Goal: Transaction & Acquisition: Book appointment/travel/reservation

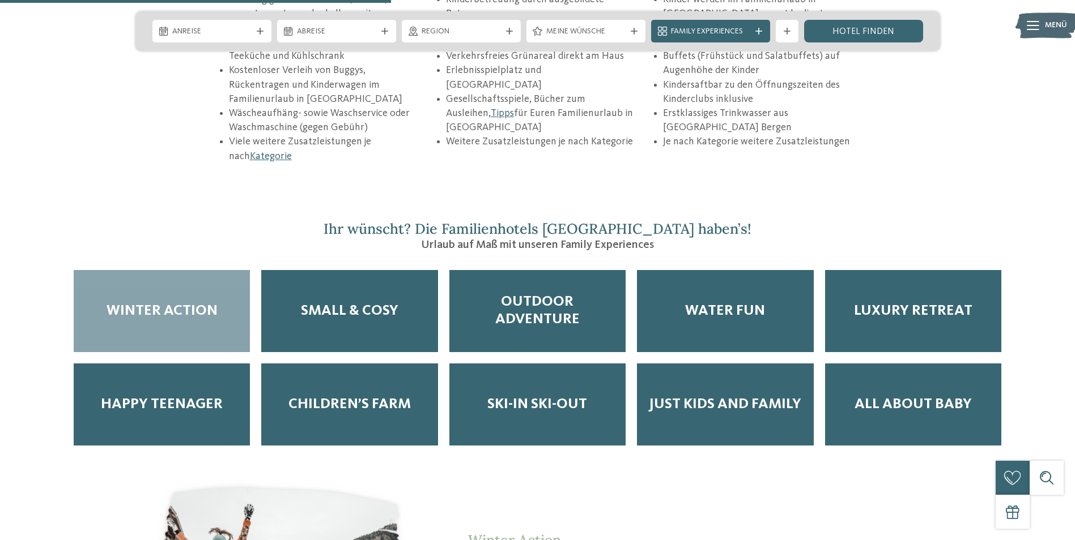
scroll to position [1941, 0]
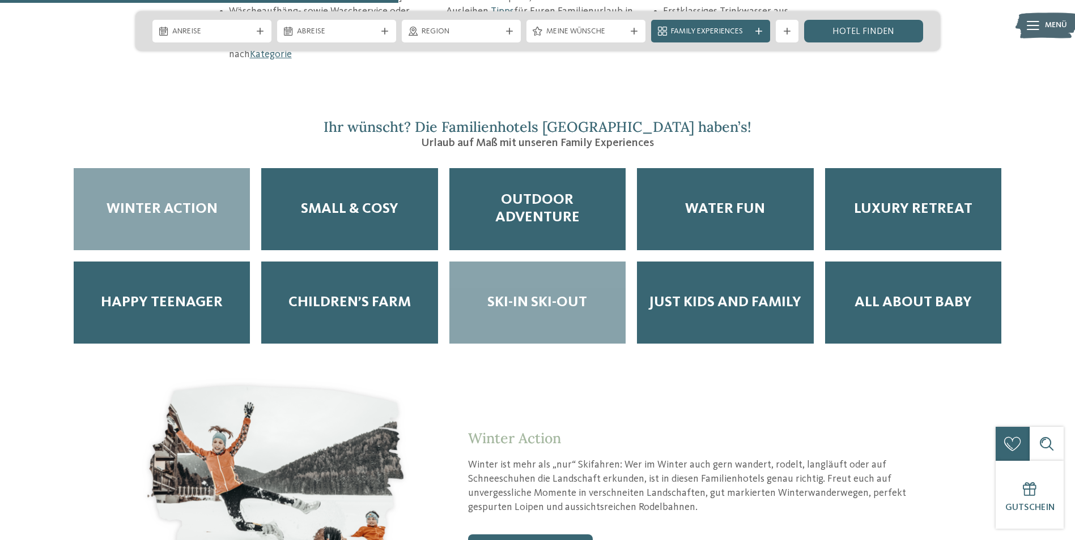
click at [537, 294] on span "Ski-in Ski-out" at bounding box center [537, 303] width 100 height 18
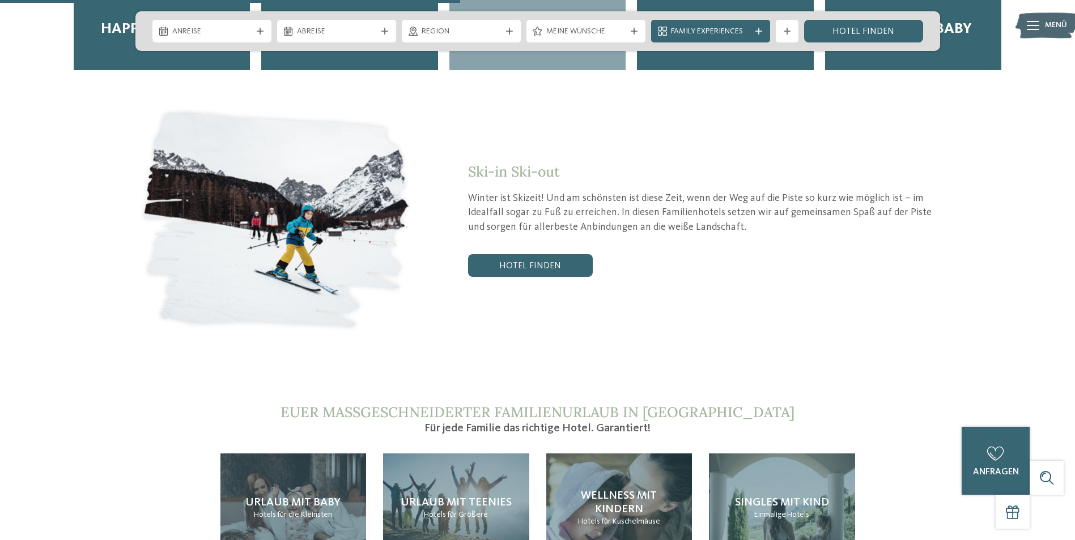
scroll to position [2298, 0]
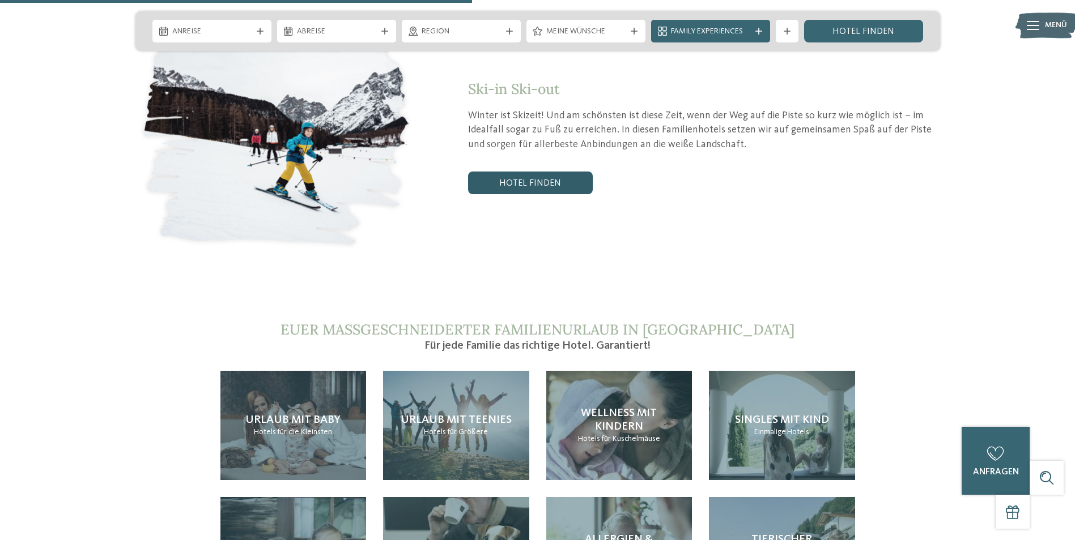
click at [539, 172] on link "Hotel finden" at bounding box center [530, 183] width 125 height 23
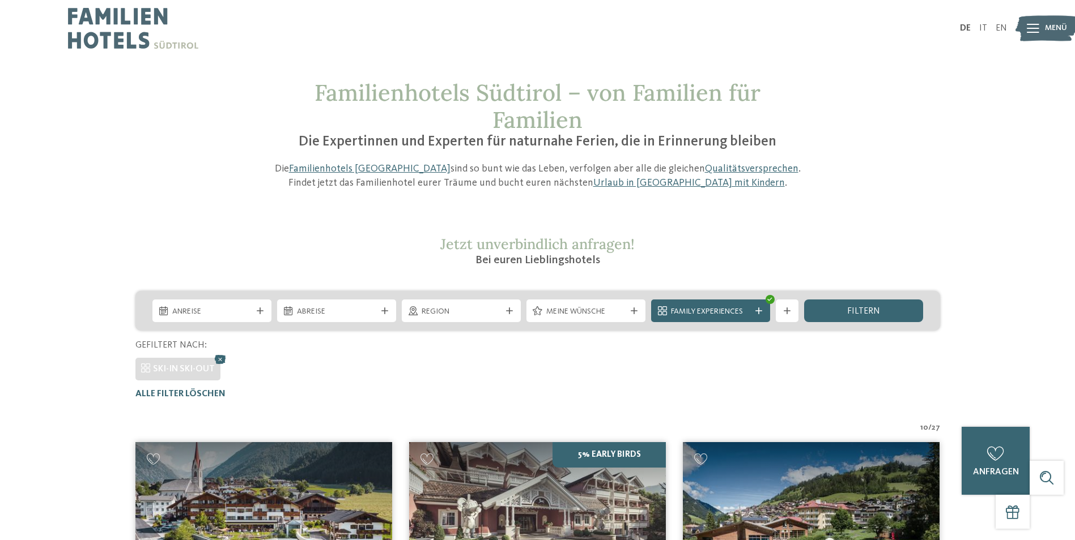
click at [127, 39] on img at bounding box center [133, 28] width 130 height 57
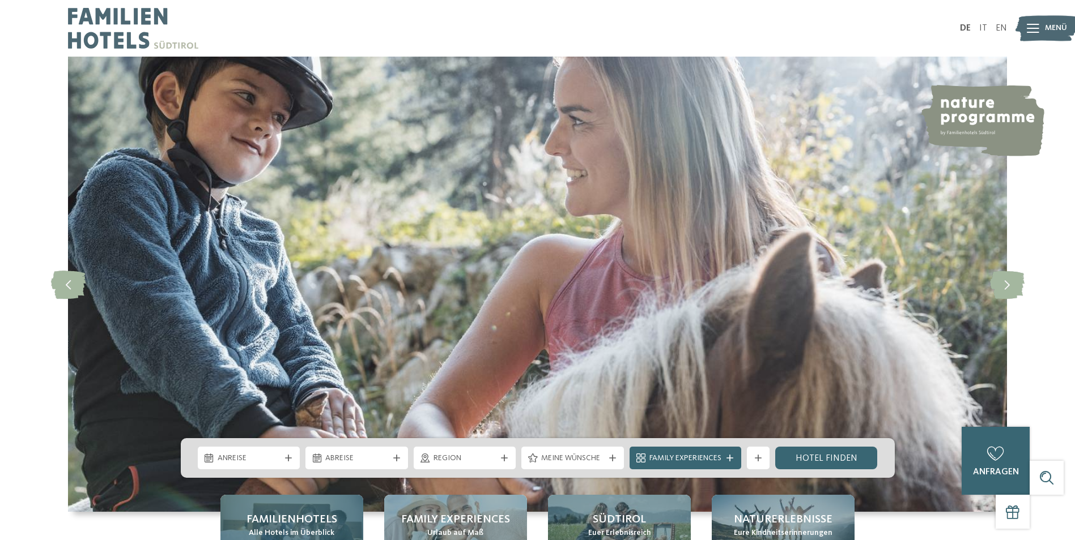
click at [322, 516] on span "Familienhotels" at bounding box center [291, 520] width 91 height 16
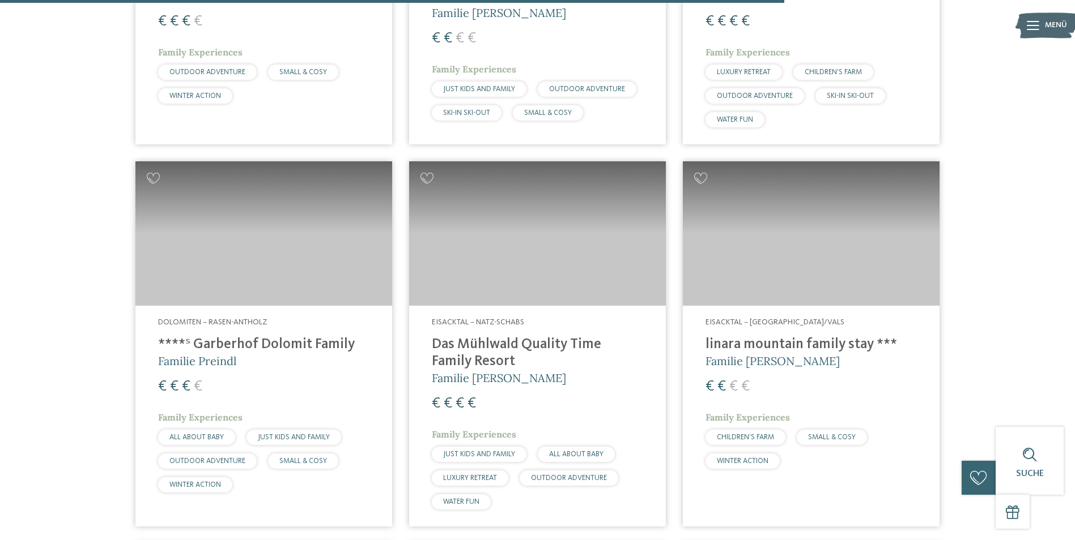
scroll to position [2800, 0]
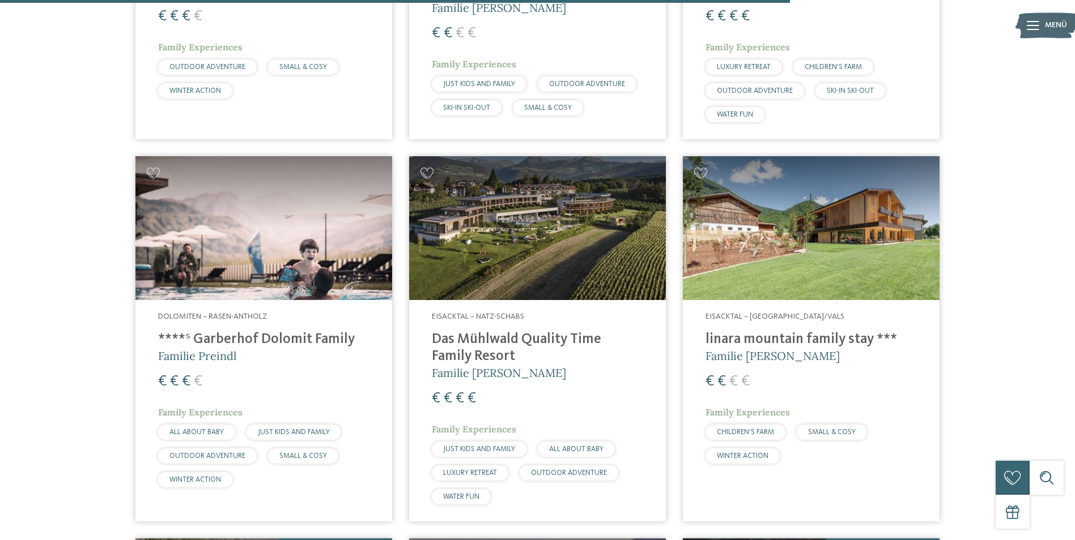
click at [880, 173] on img at bounding box center [811, 228] width 257 height 144
click at [794, 193] on img at bounding box center [811, 228] width 257 height 144
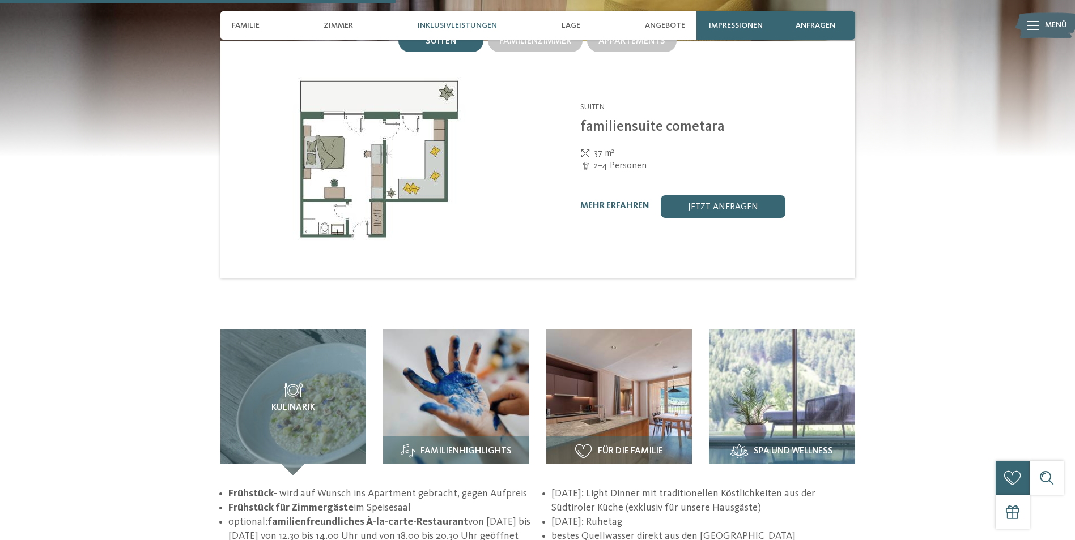
scroll to position [1340, 0]
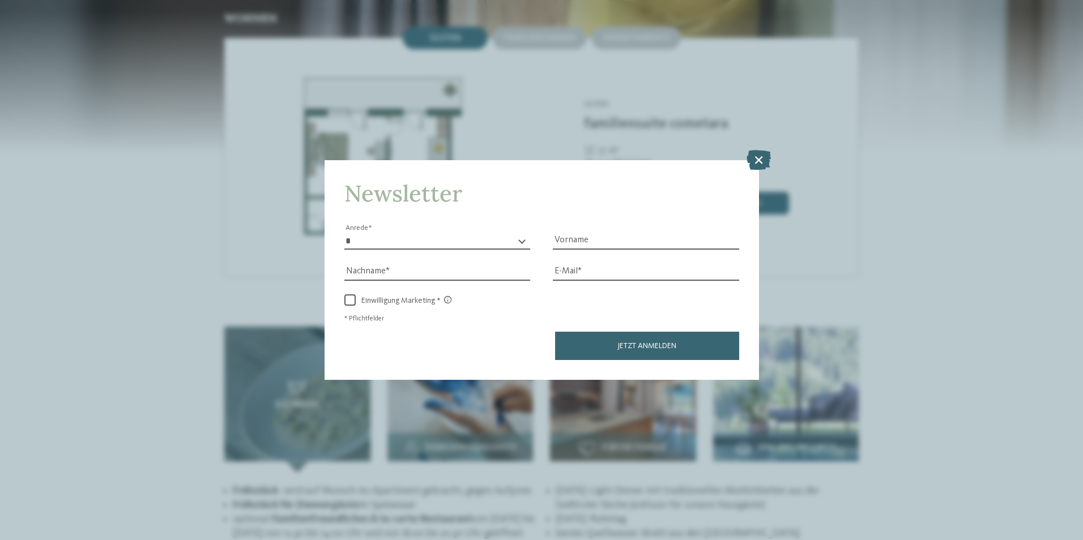
click at [758, 160] on icon at bounding box center [759, 160] width 24 height 20
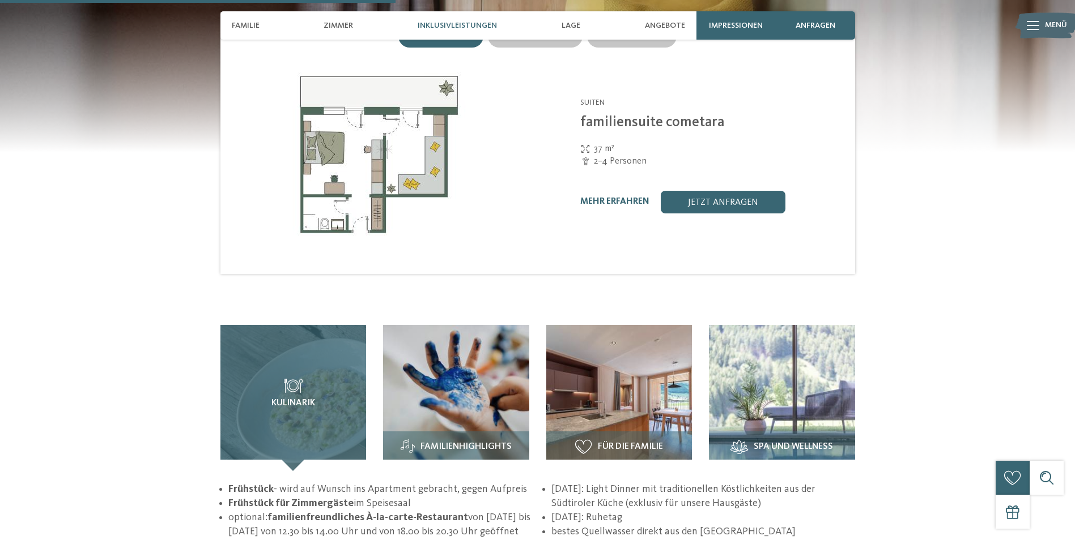
click at [299, 391] on div "Kulinarik" at bounding box center [293, 398] width 146 height 146
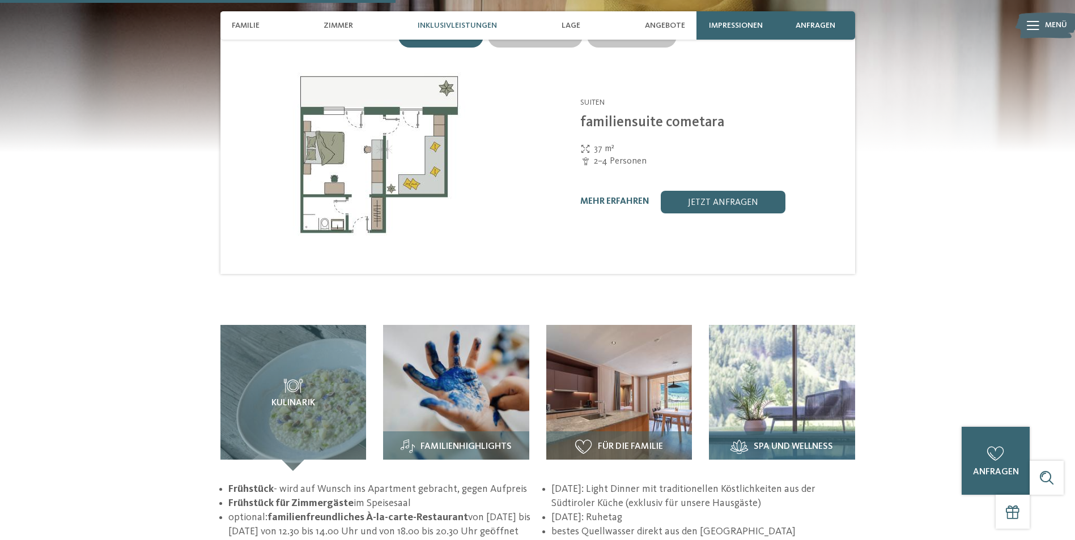
click at [780, 377] on img at bounding box center [782, 398] width 146 height 146
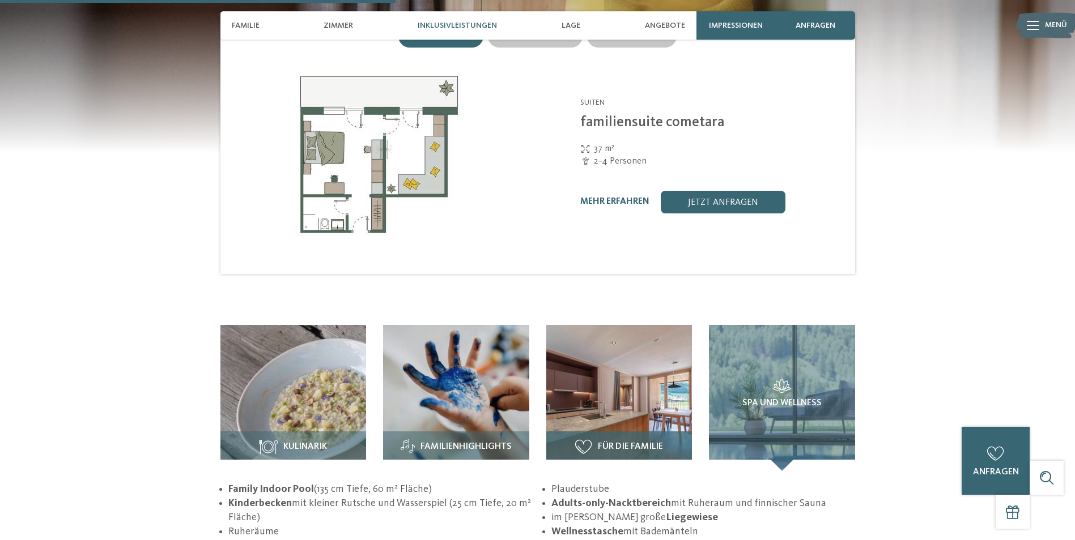
click at [625, 403] on img at bounding box center [619, 398] width 146 height 146
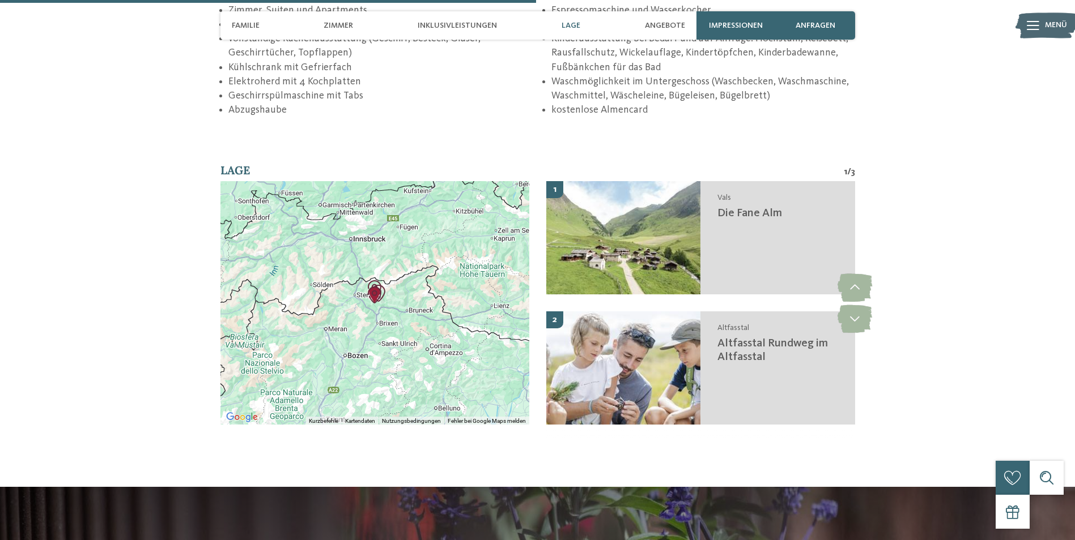
scroll to position [1843, 0]
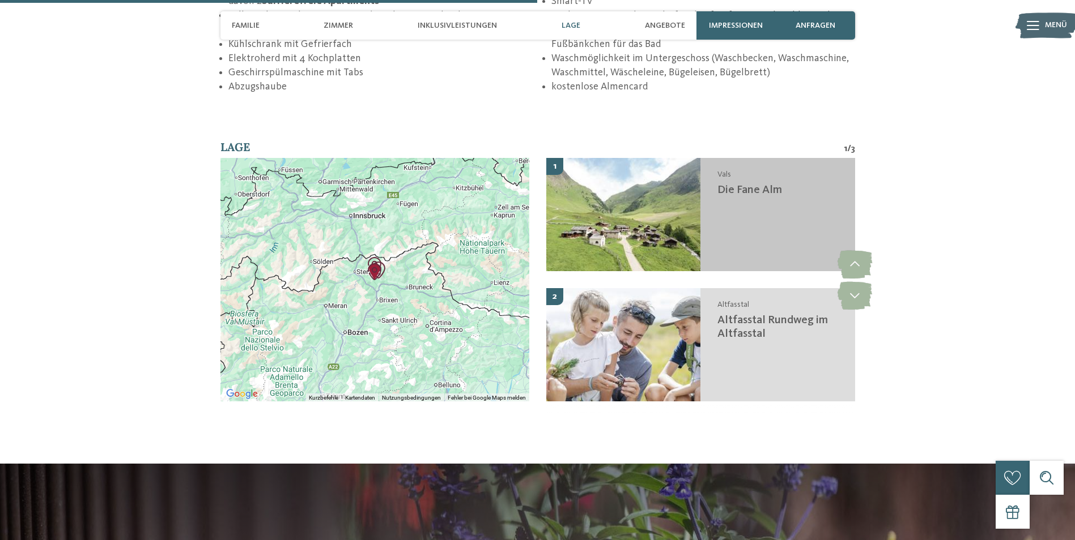
click at [646, 202] on img at bounding box center [623, 214] width 155 height 113
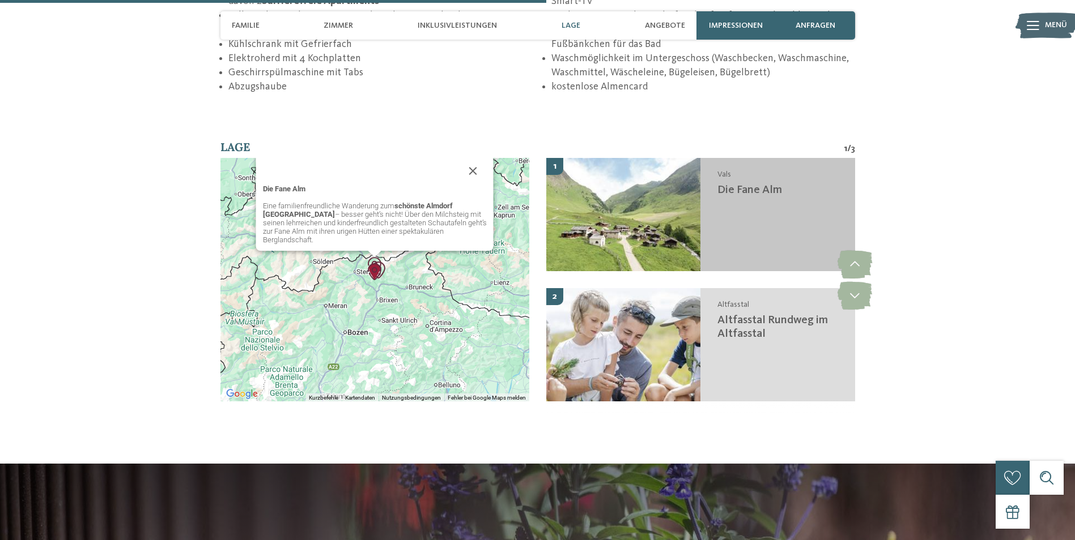
scroll to position [1897, 0]
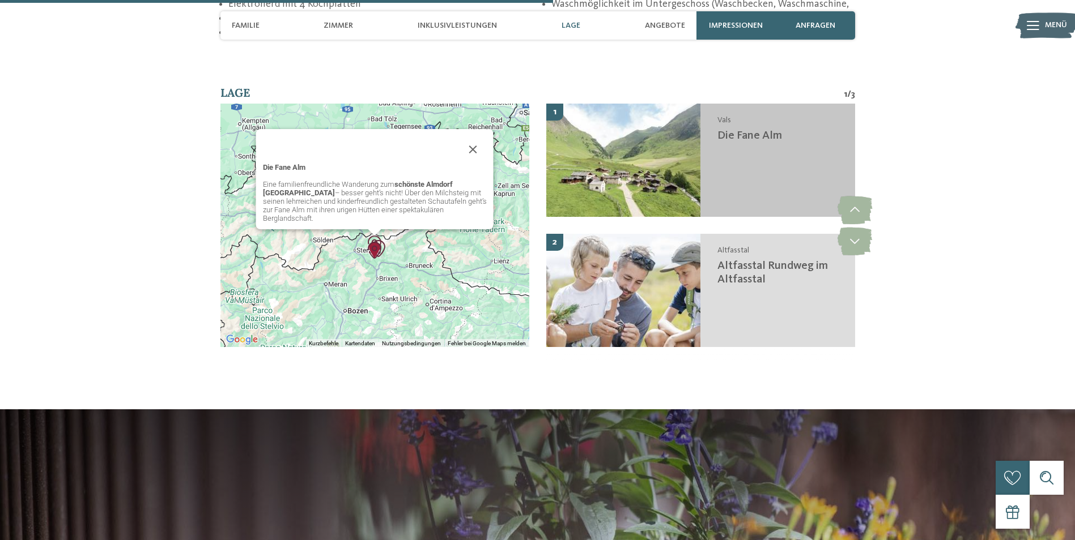
click at [769, 130] on span "Die Fane Alm" at bounding box center [749, 135] width 65 height 11
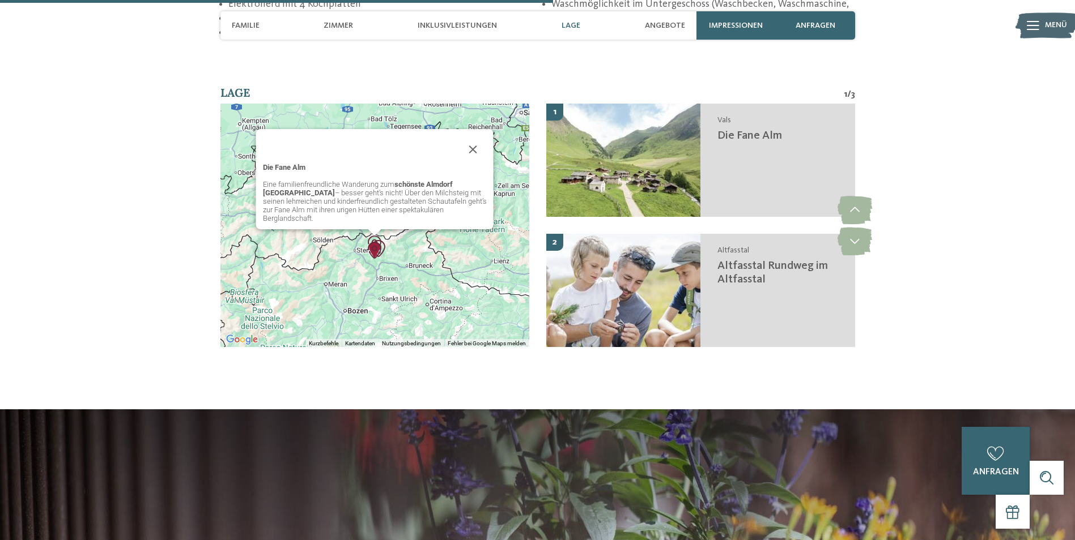
click at [373, 242] on img "Valler Rundweg" at bounding box center [374, 250] width 17 height 17
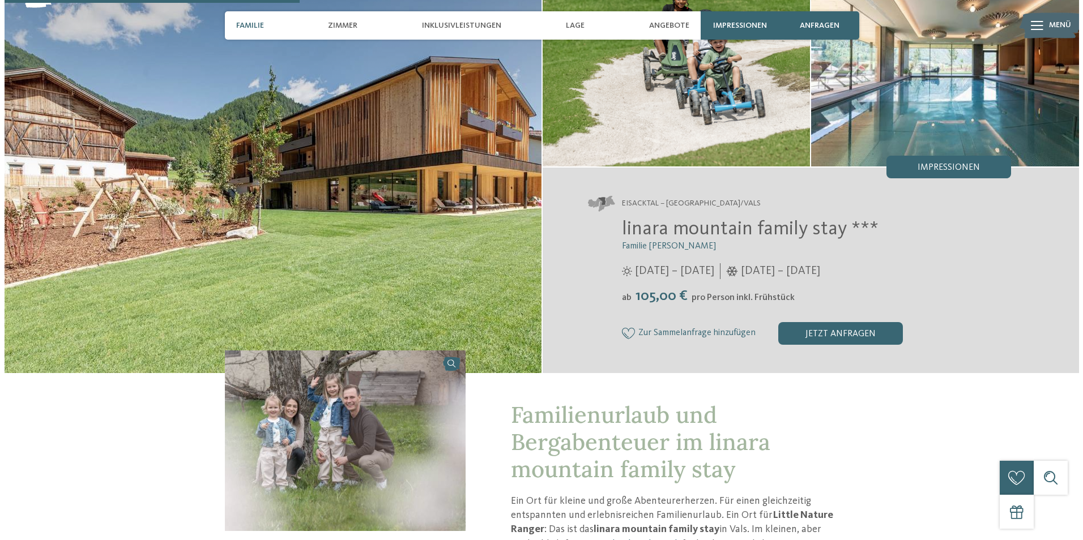
scroll to position [0, 0]
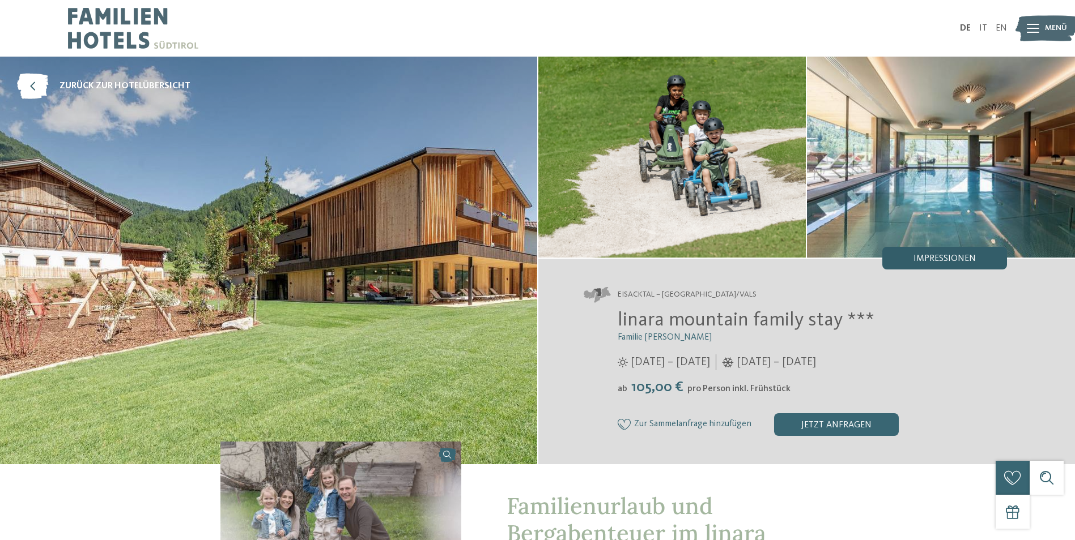
click at [952, 258] on span "Impressionen" at bounding box center [944, 258] width 62 height 9
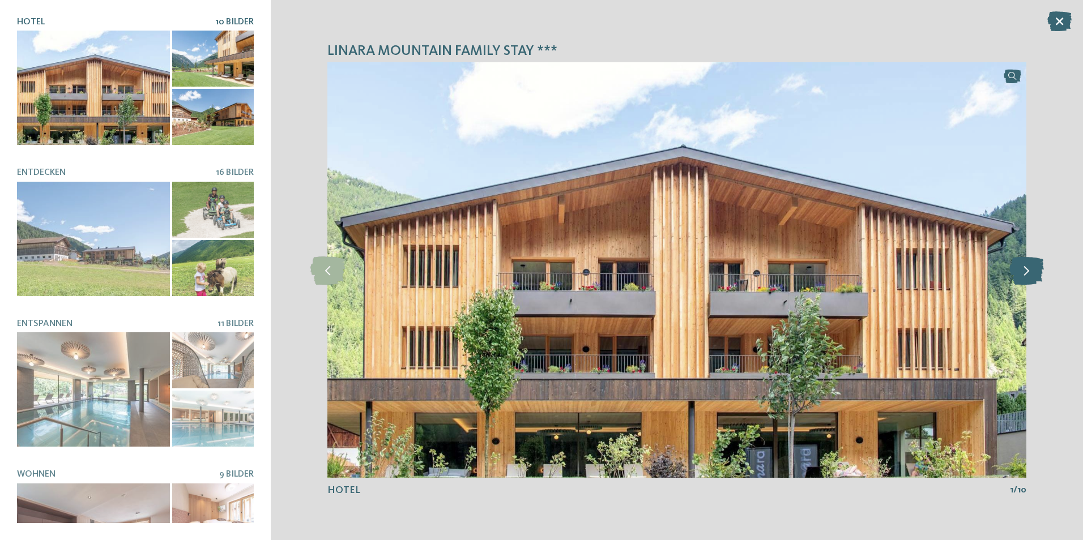
click at [1025, 272] on icon at bounding box center [1027, 270] width 35 height 28
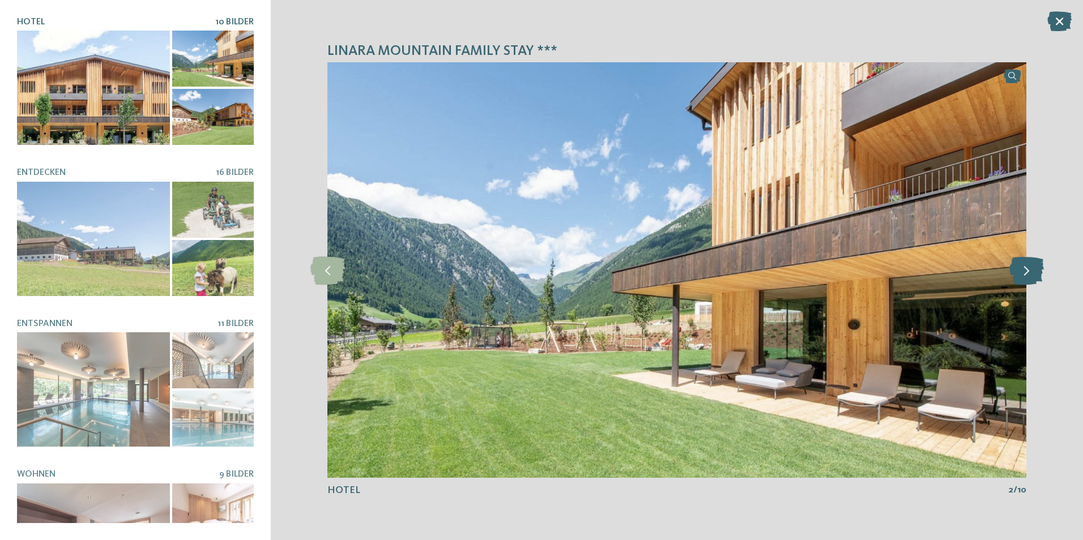
click at [1025, 272] on icon at bounding box center [1027, 270] width 35 height 28
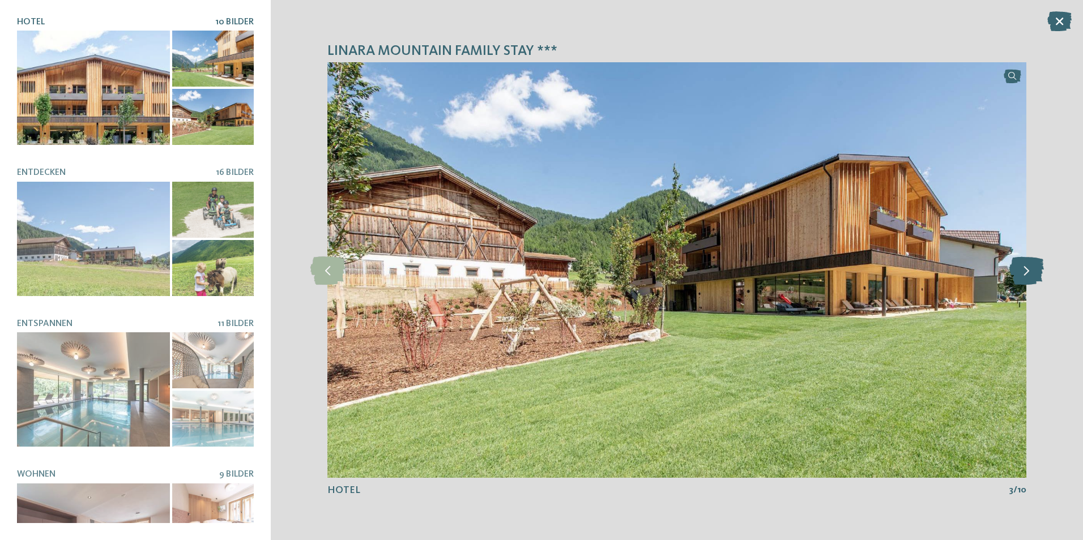
click at [1025, 272] on icon at bounding box center [1027, 270] width 35 height 28
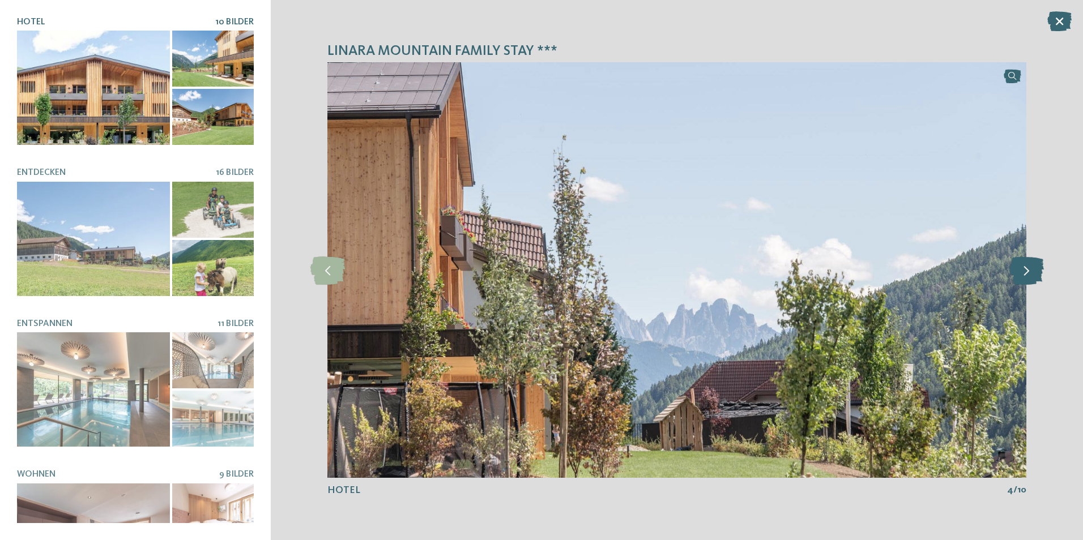
click at [1025, 272] on icon at bounding box center [1027, 270] width 35 height 28
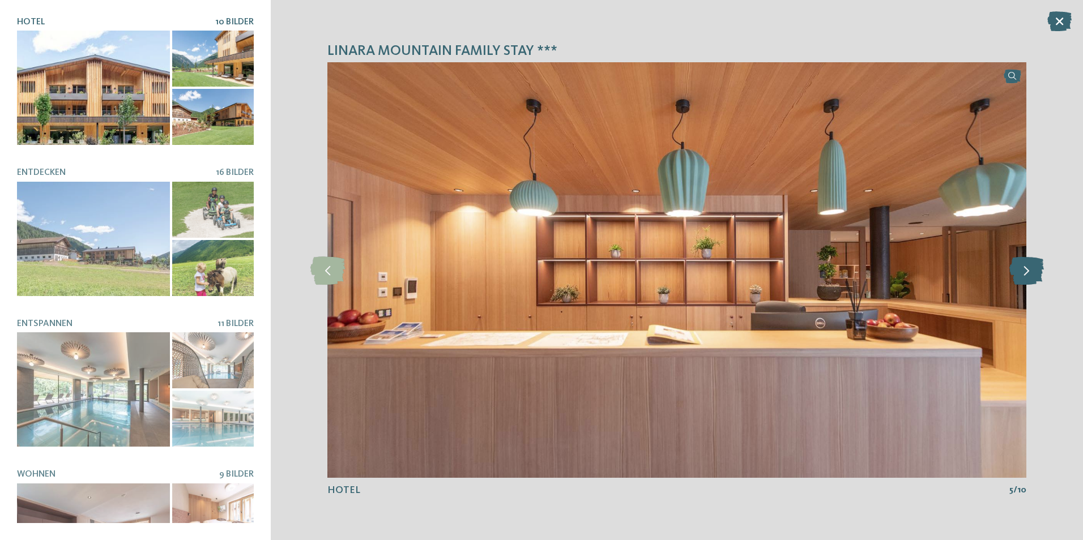
click at [1025, 272] on icon at bounding box center [1027, 270] width 35 height 28
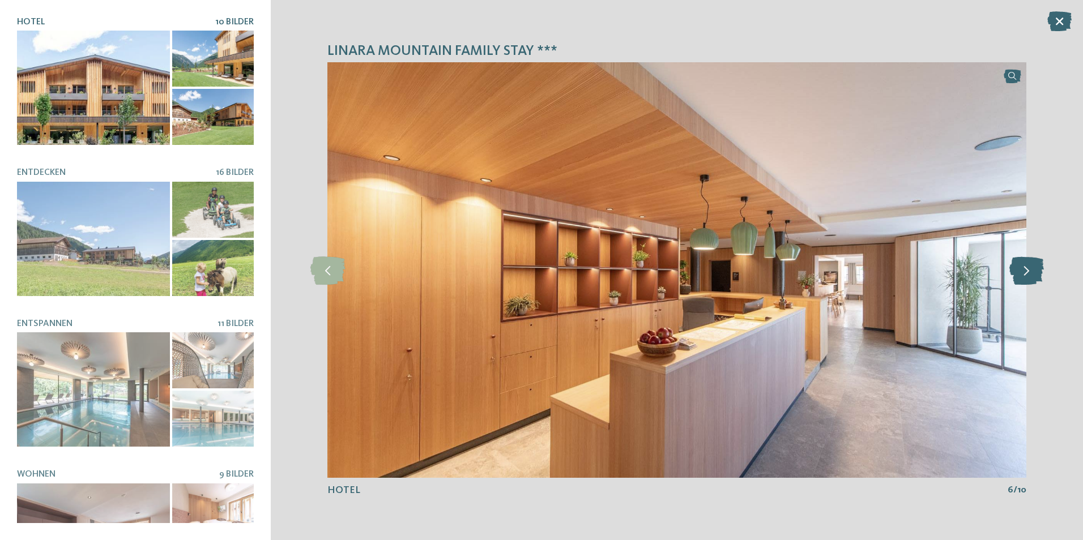
click at [1025, 272] on icon at bounding box center [1027, 270] width 35 height 28
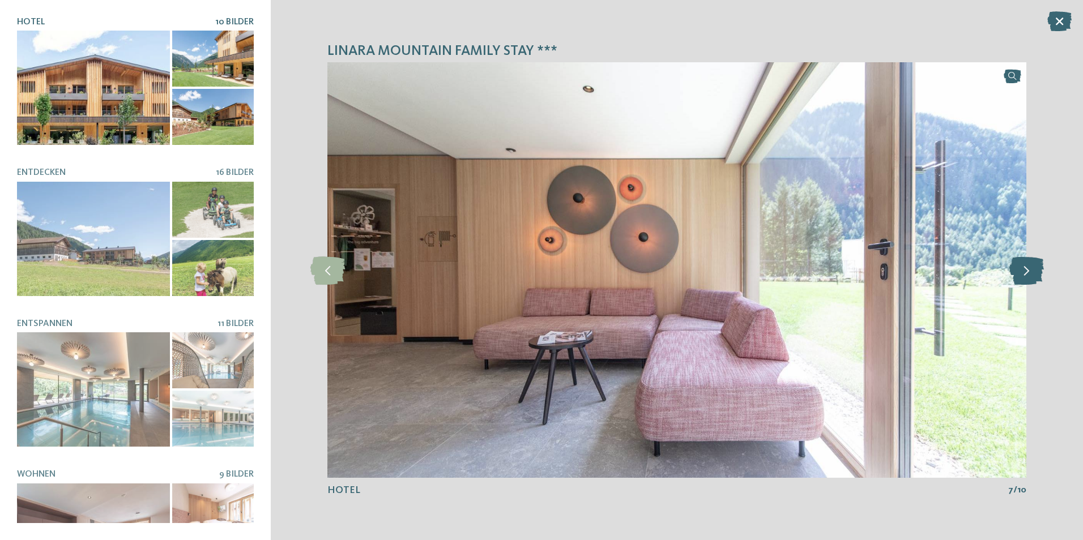
click at [1025, 272] on icon at bounding box center [1027, 270] width 35 height 28
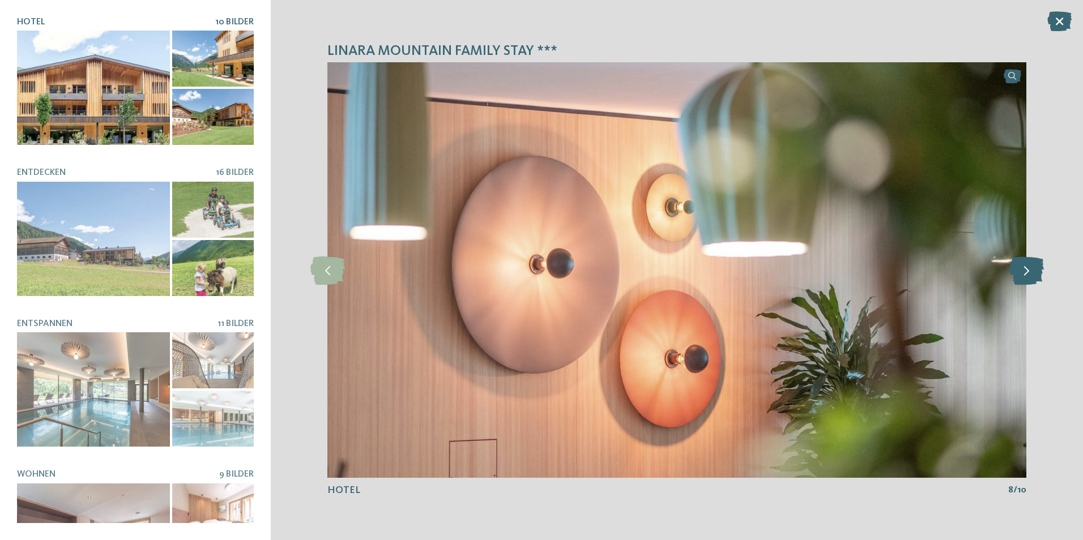
click at [1025, 272] on icon at bounding box center [1027, 270] width 35 height 28
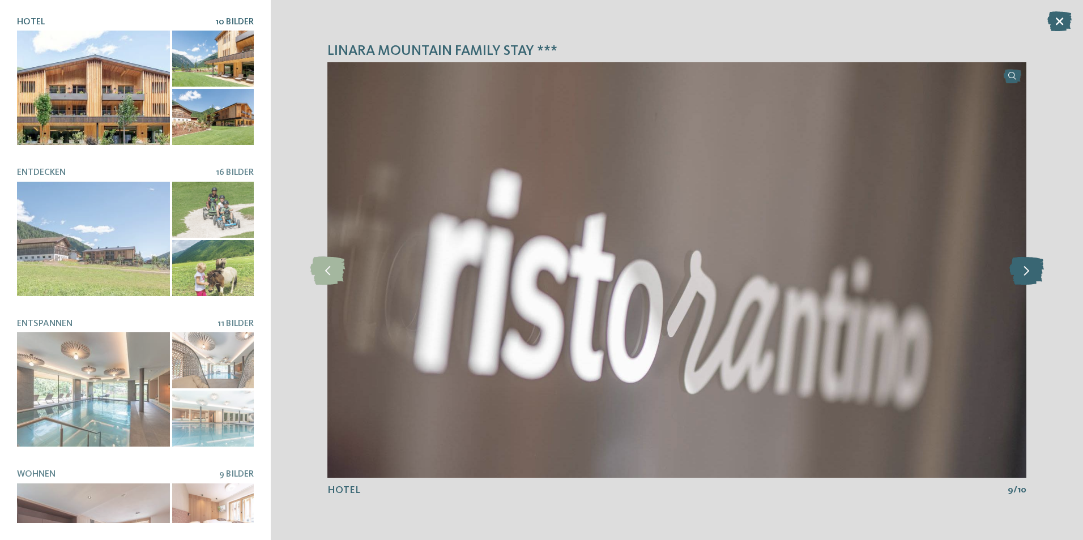
click at [1025, 272] on icon at bounding box center [1027, 270] width 35 height 28
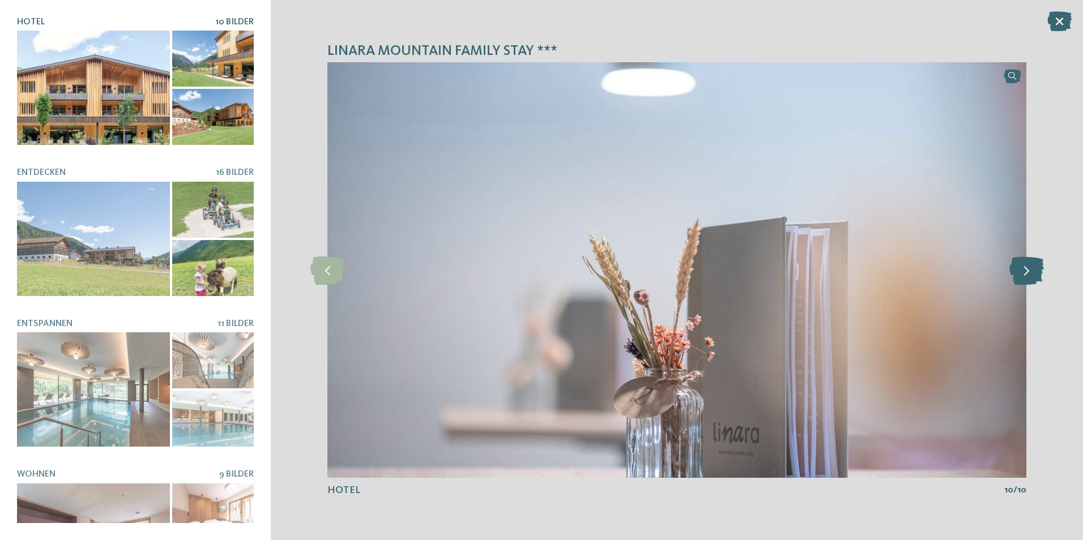
click at [1025, 272] on icon at bounding box center [1027, 270] width 35 height 28
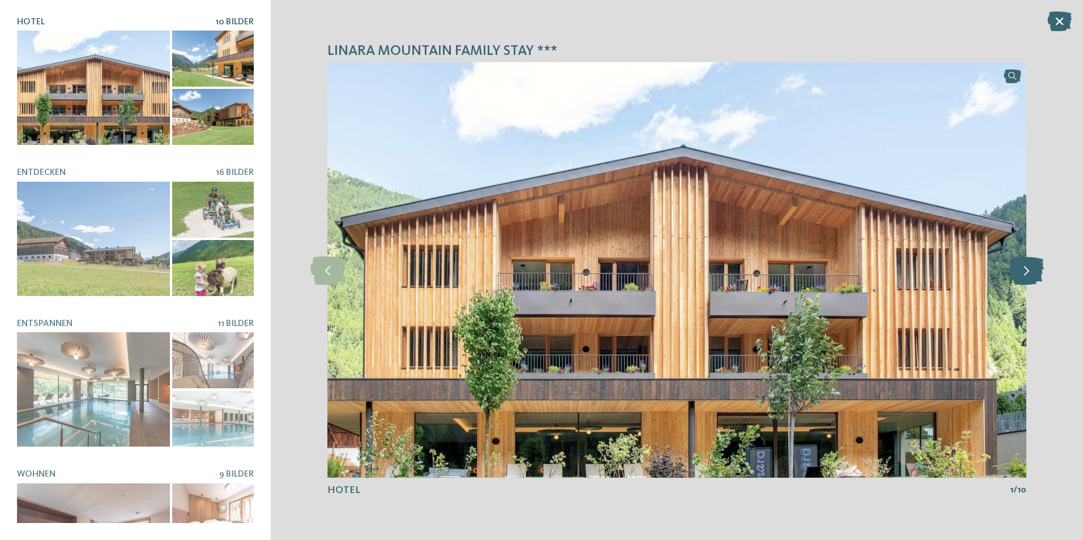
click at [1025, 272] on icon at bounding box center [1027, 270] width 35 height 28
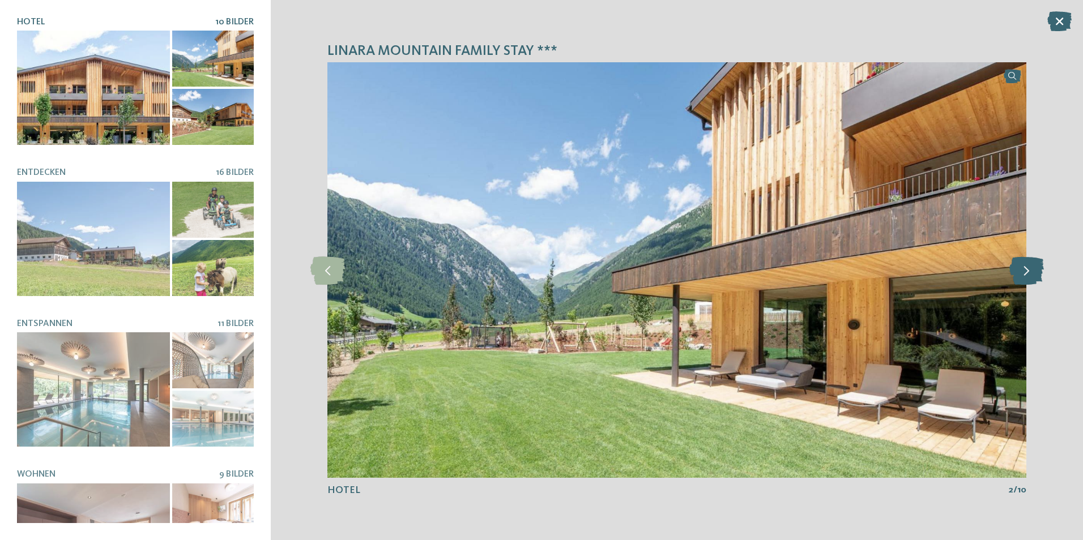
click at [1025, 272] on icon at bounding box center [1027, 270] width 35 height 28
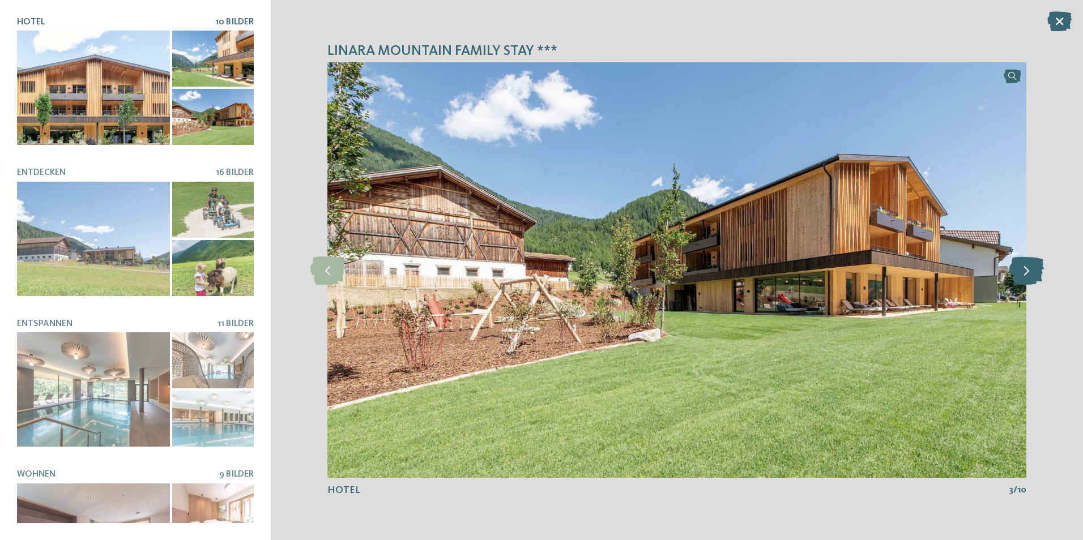
click at [1025, 272] on icon at bounding box center [1027, 270] width 35 height 28
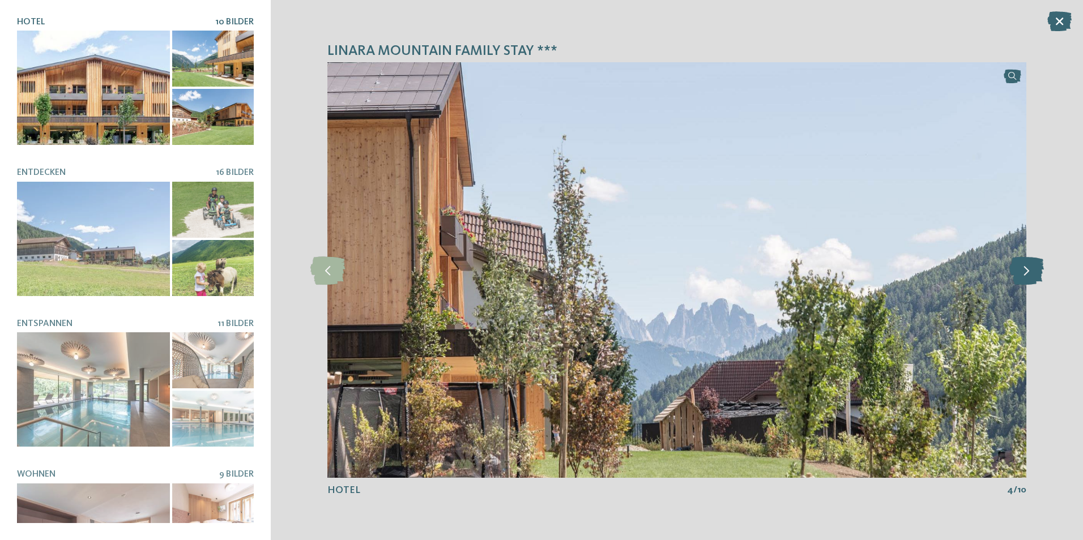
click at [1025, 272] on icon at bounding box center [1027, 270] width 35 height 28
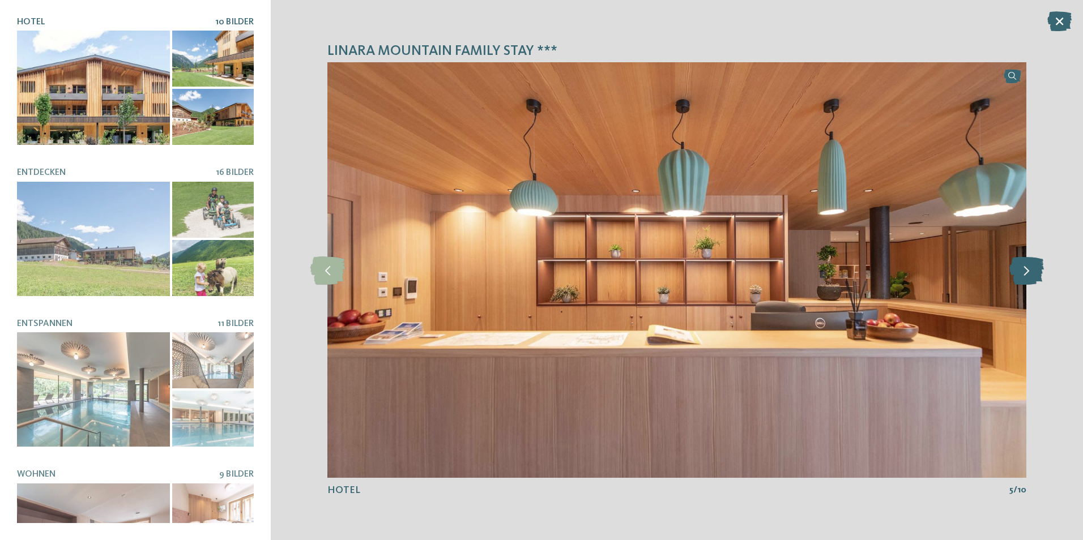
click at [1025, 272] on icon at bounding box center [1027, 270] width 35 height 28
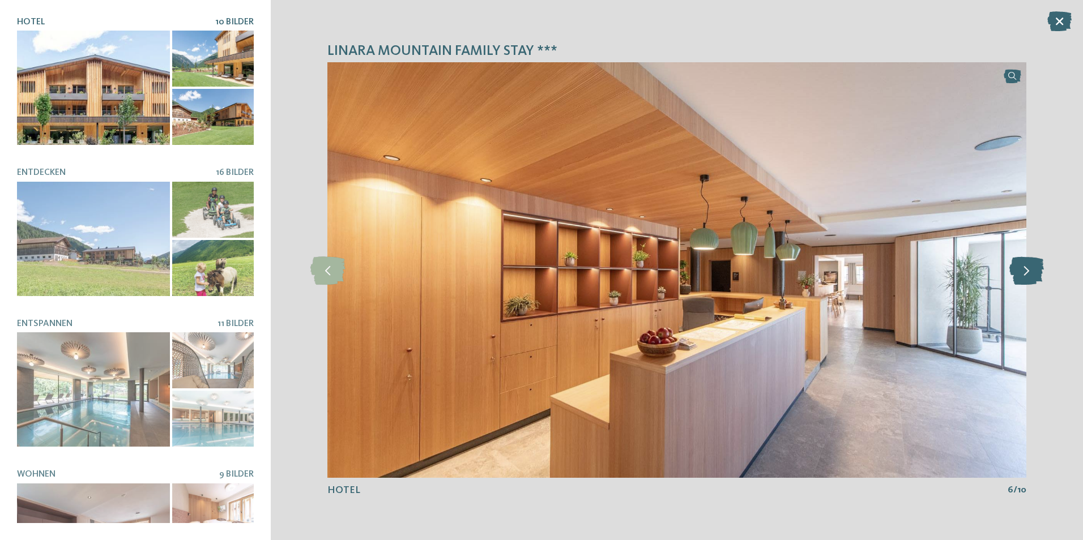
click at [1025, 272] on icon at bounding box center [1027, 270] width 35 height 28
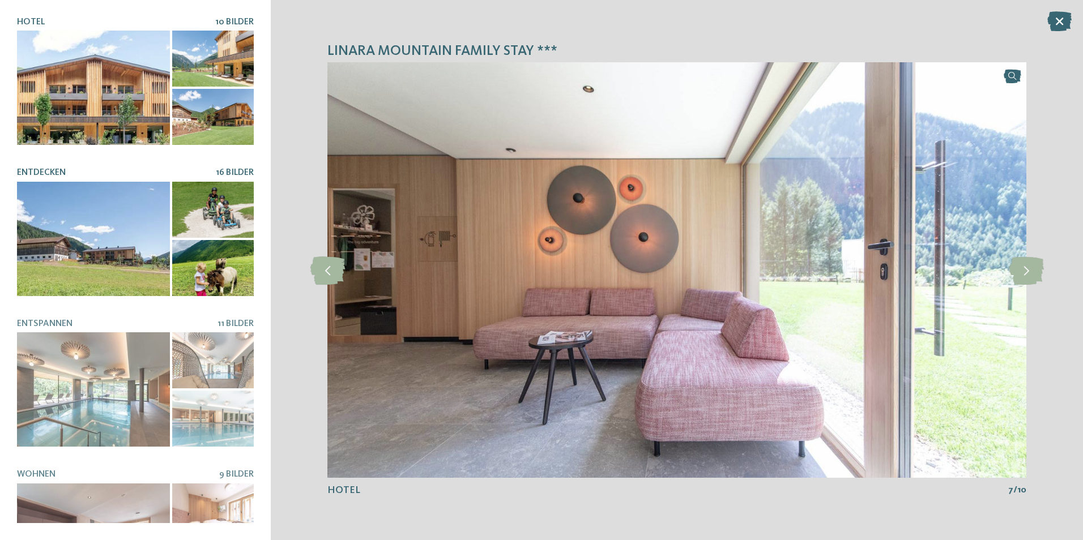
click at [233, 169] on span "16 Bilder" at bounding box center [235, 172] width 38 height 9
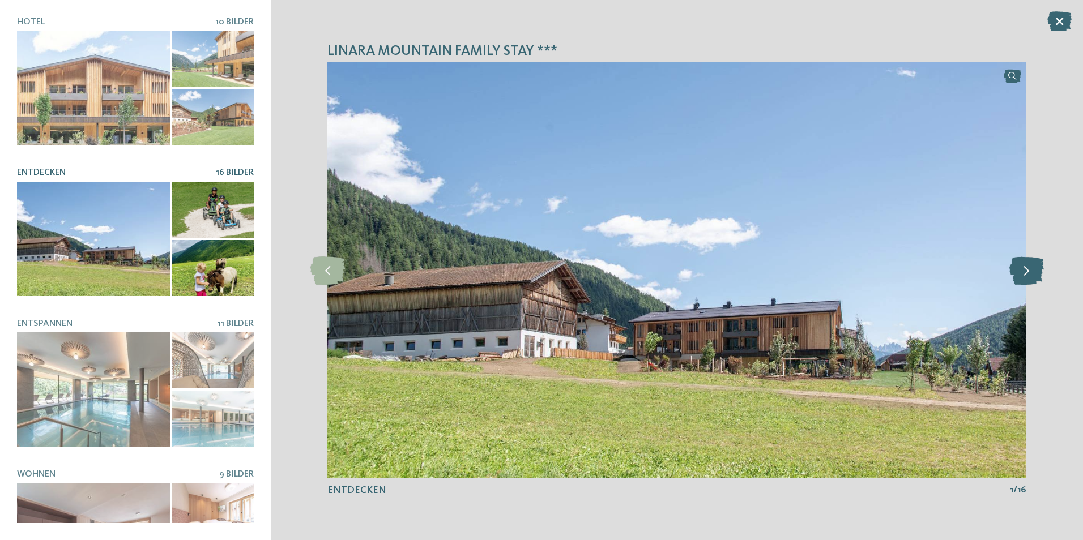
click at [1025, 270] on icon at bounding box center [1027, 270] width 35 height 28
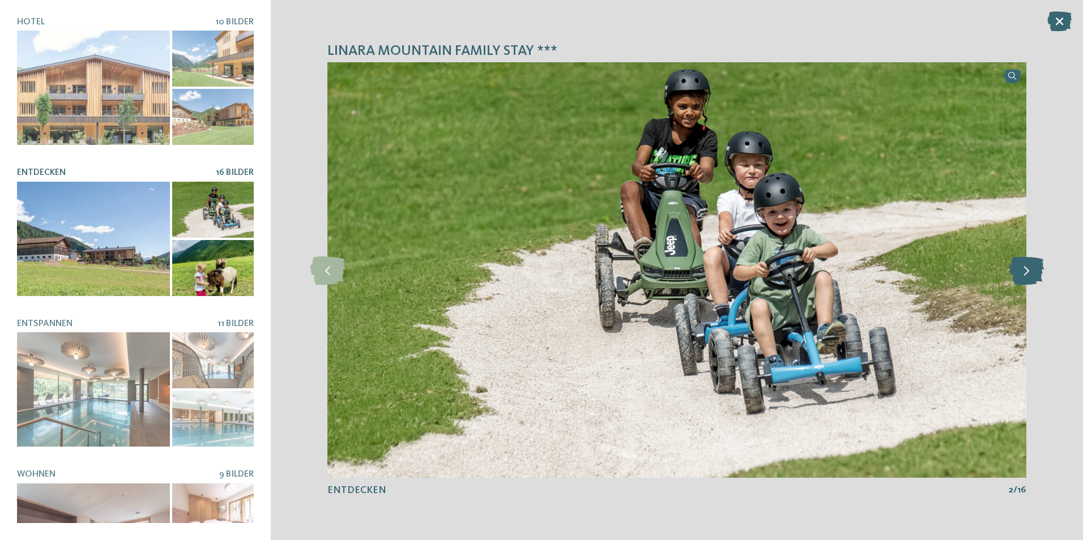
click at [1025, 270] on icon at bounding box center [1027, 270] width 35 height 28
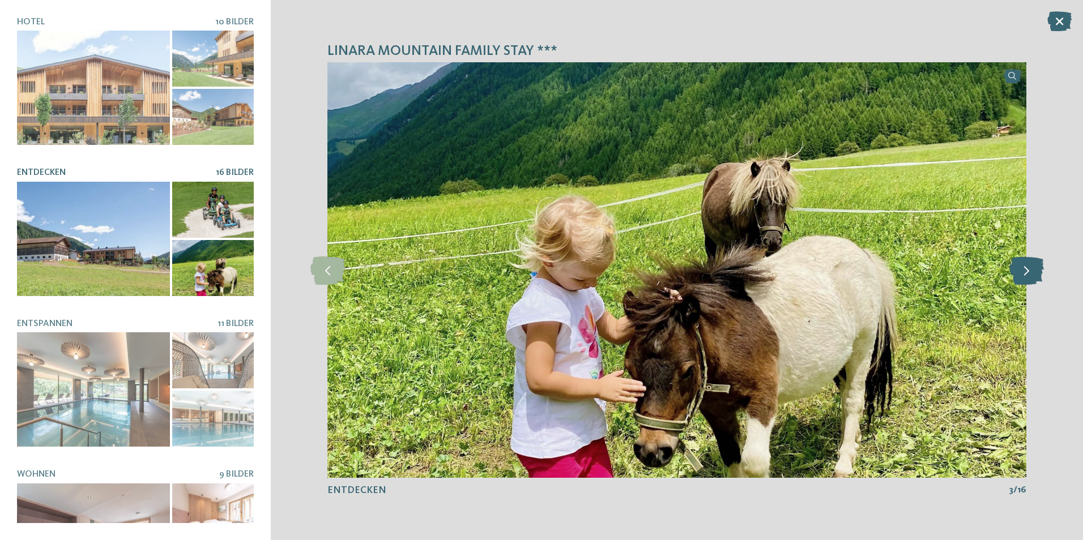
click at [1025, 270] on icon at bounding box center [1027, 270] width 35 height 28
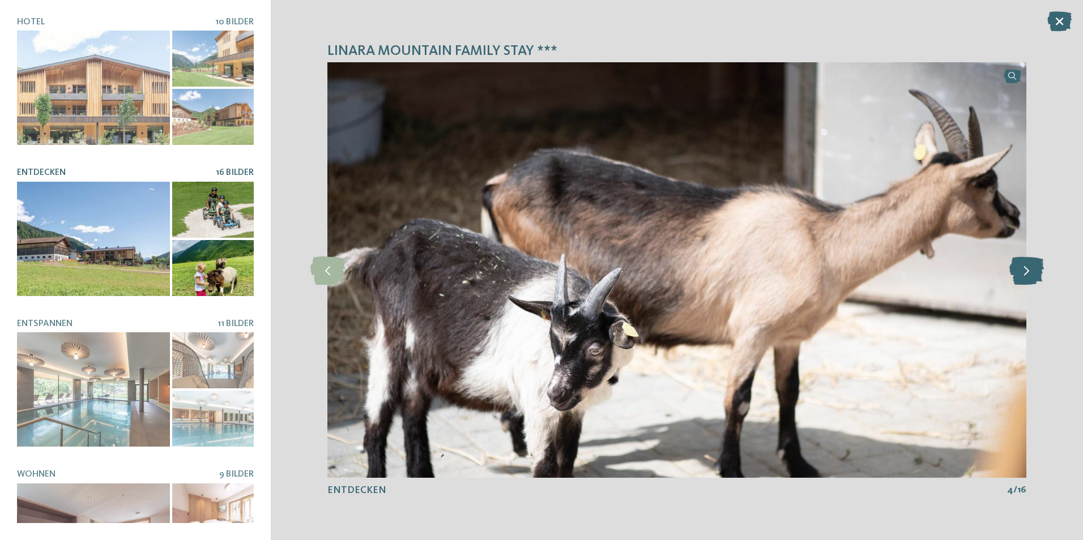
click at [1025, 270] on icon at bounding box center [1027, 270] width 35 height 28
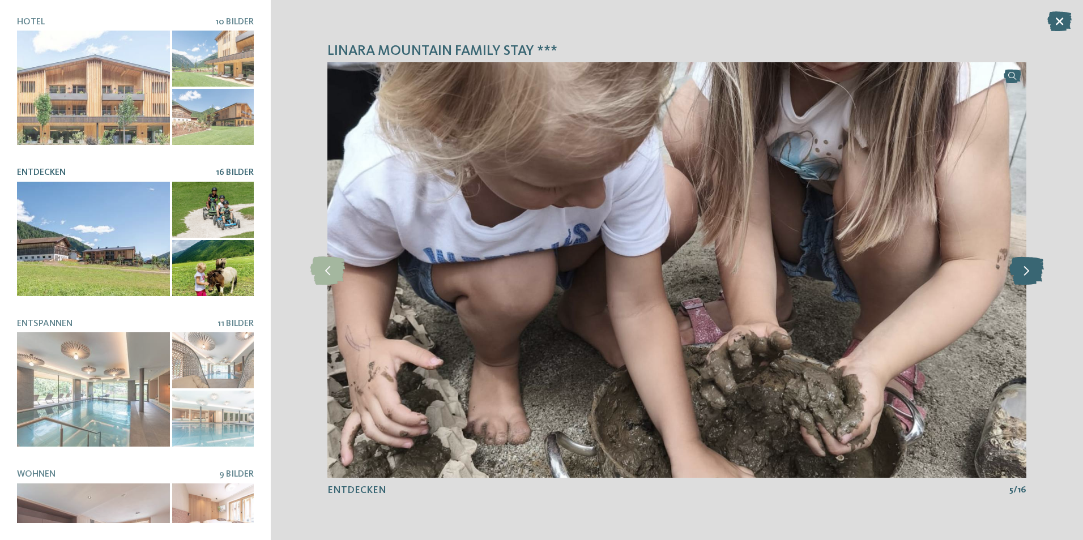
click at [1025, 270] on icon at bounding box center [1027, 270] width 35 height 28
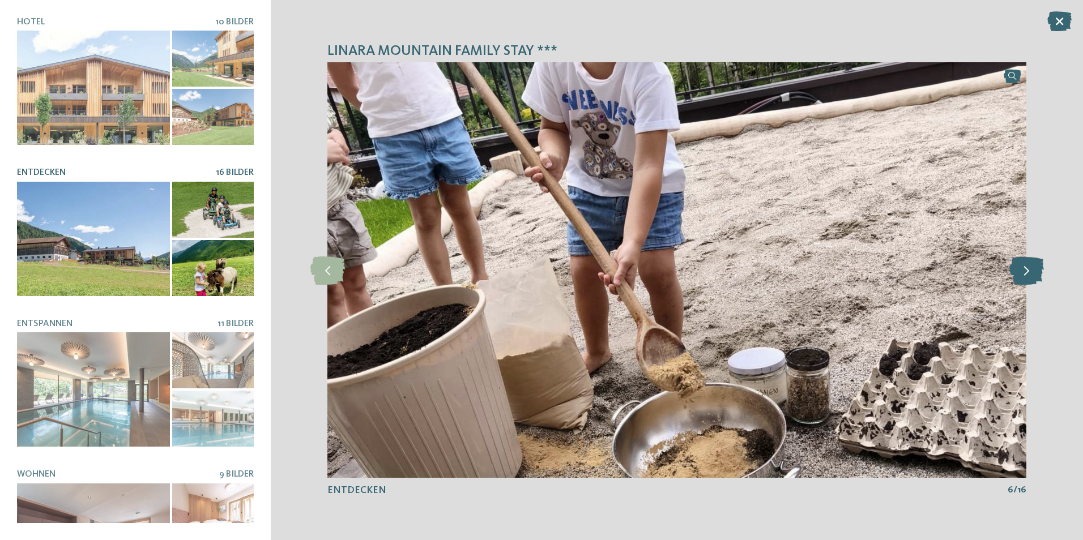
click at [1025, 270] on icon at bounding box center [1027, 270] width 35 height 28
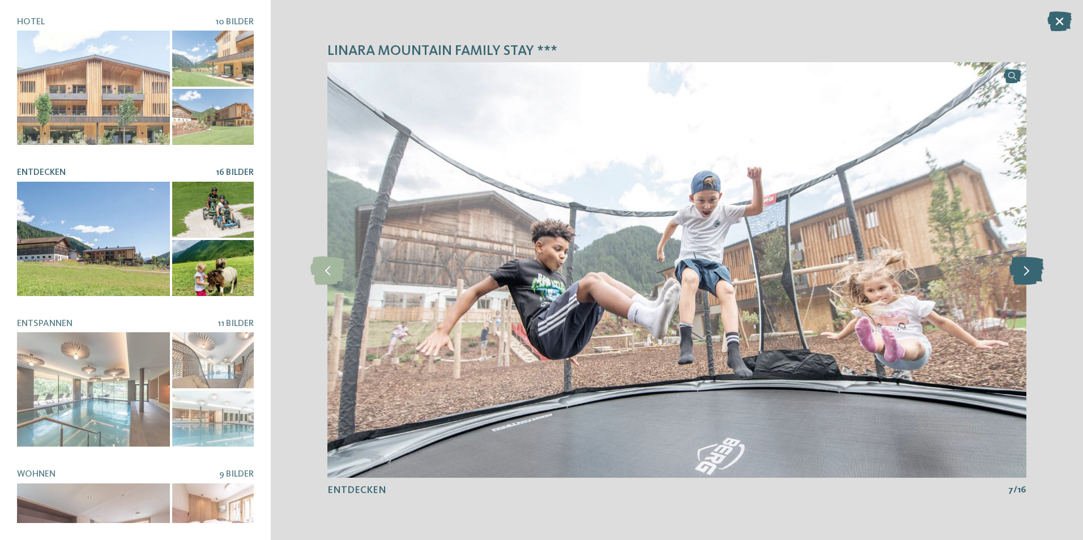
click at [1025, 270] on icon at bounding box center [1027, 270] width 35 height 28
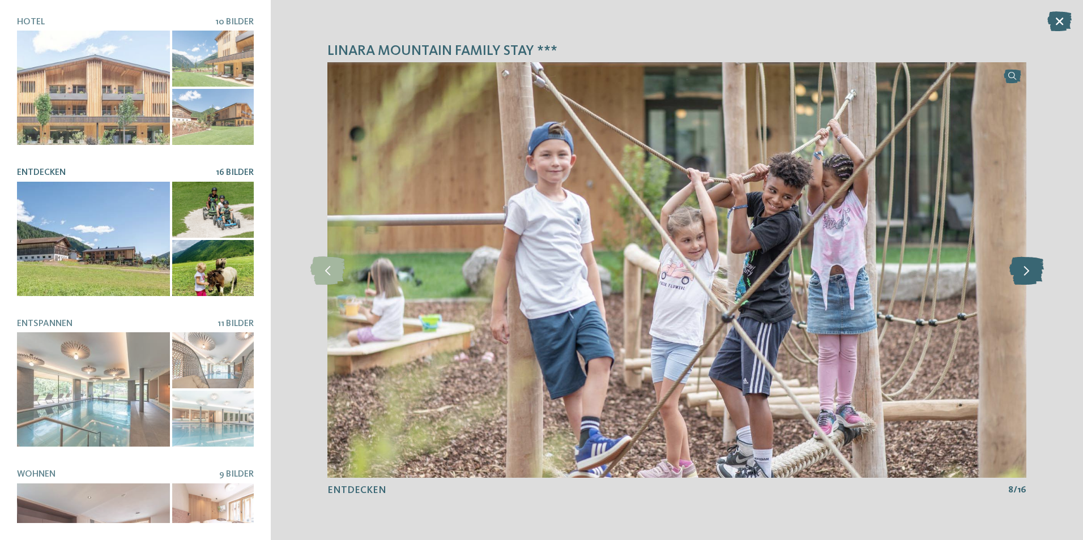
click at [1025, 270] on icon at bounding box center [1027, 270] width 35 height 28
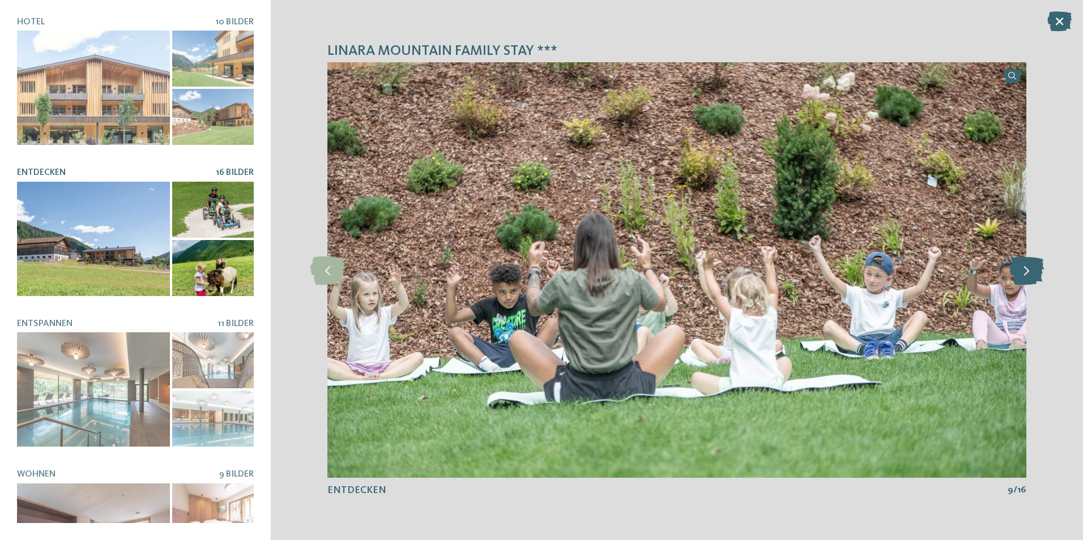
click at [1025, 270] on icon at bounding box center [1027, 270] width 35 height 28
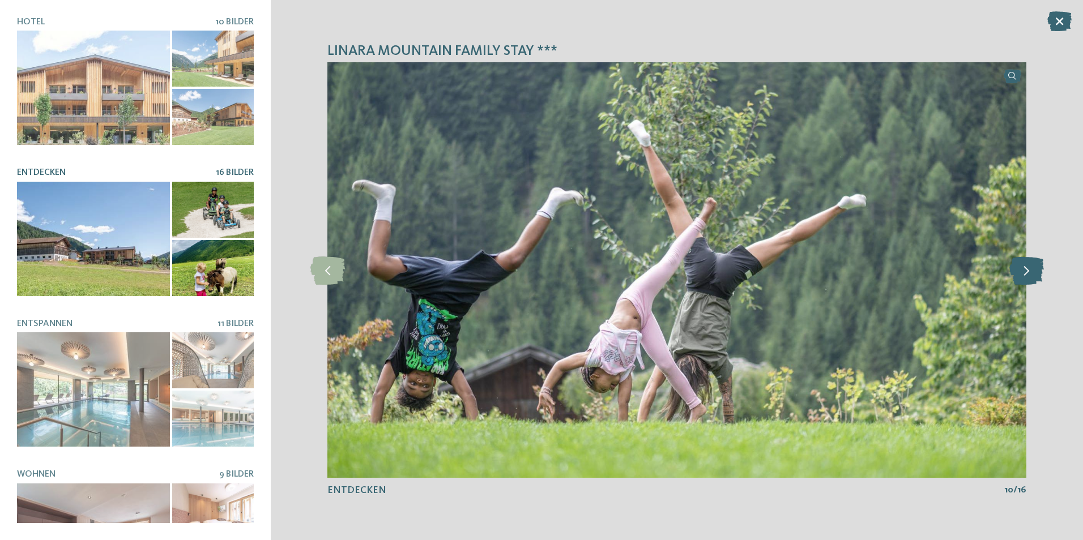
click at [1025, 270] on icon at bounding box center [1027, 270] width 35 height 28
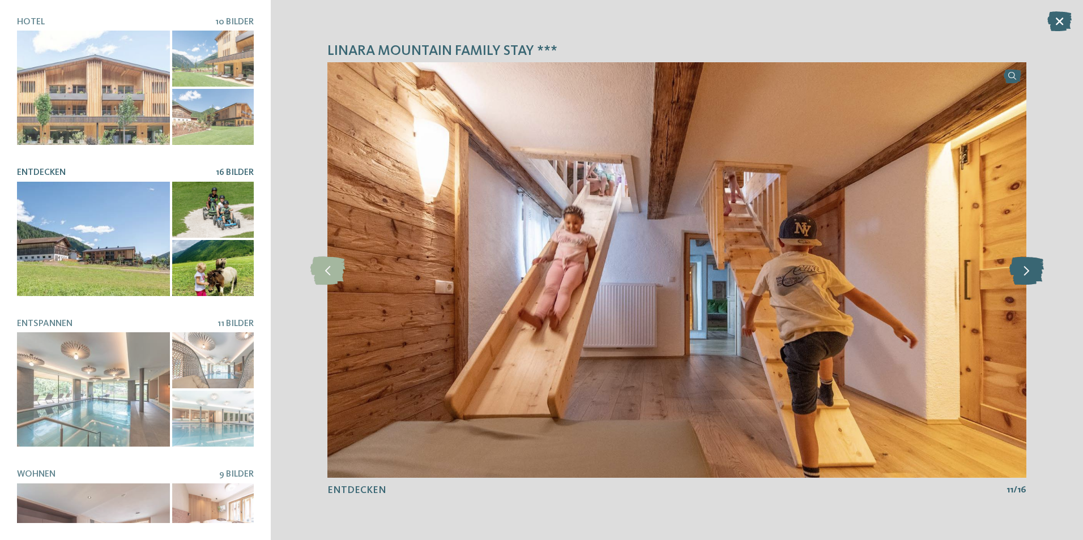
click at [1025, 270] on icon at bounding box center [1027, 270] width 35 height 28
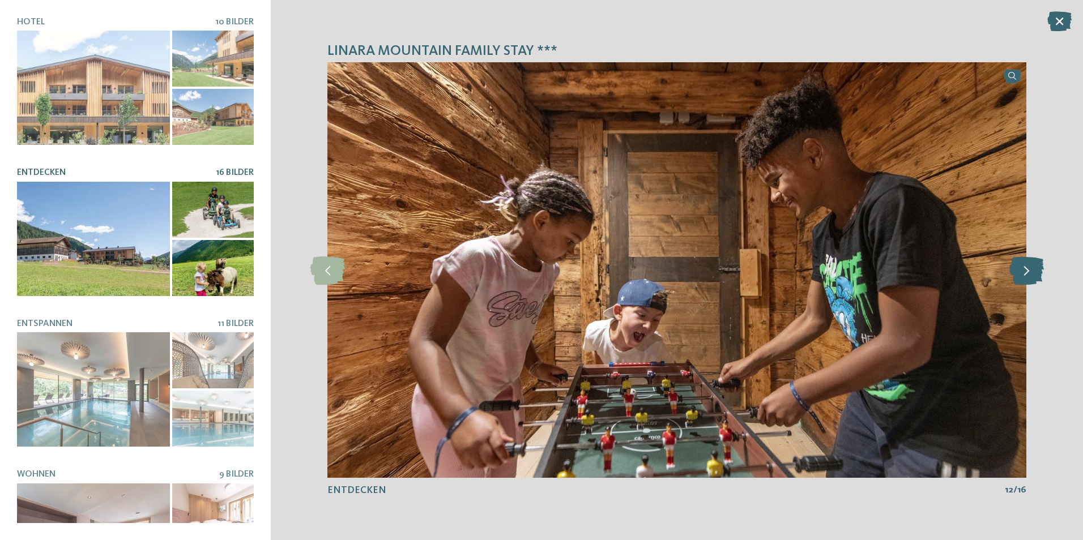
click at [1025, 270] on icon at bounding box center [1027, 270] width 35 height 28
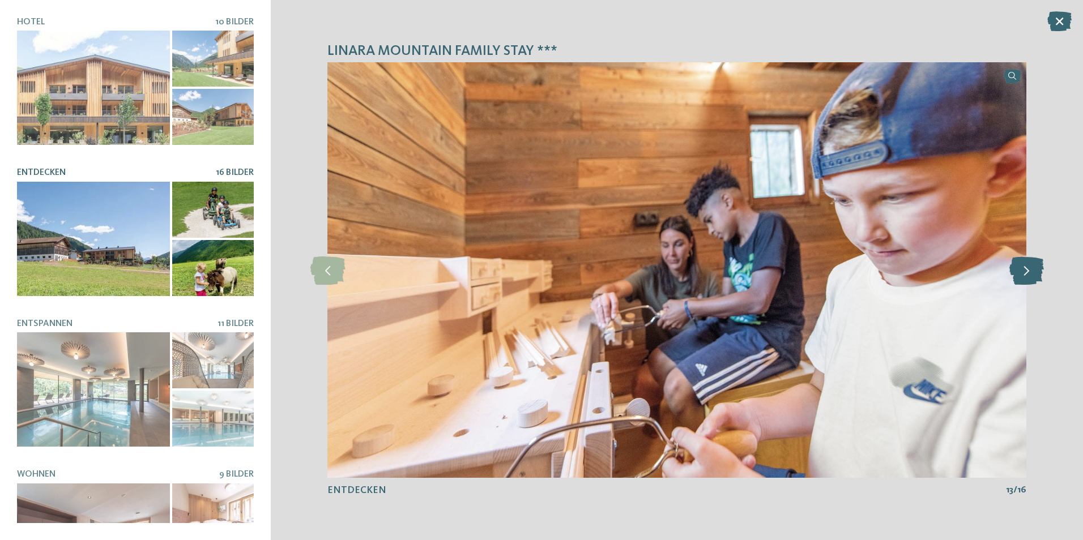
click at [1025, 270] on icon at bounding box center [1027, 270] width 35 height 28
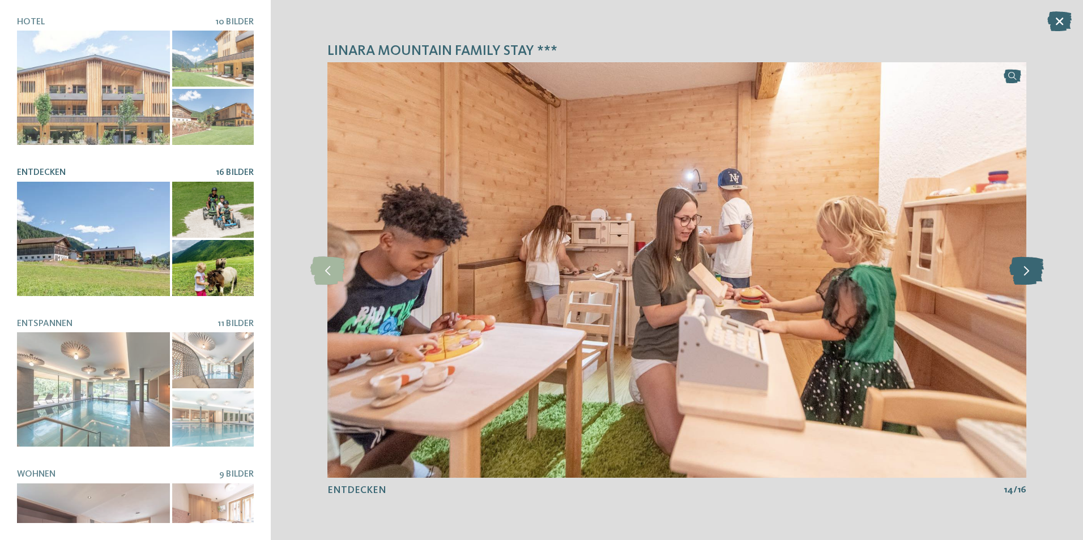
click at [1025, 270] on icon at bounding box center [1027, 270] width 35 height 28
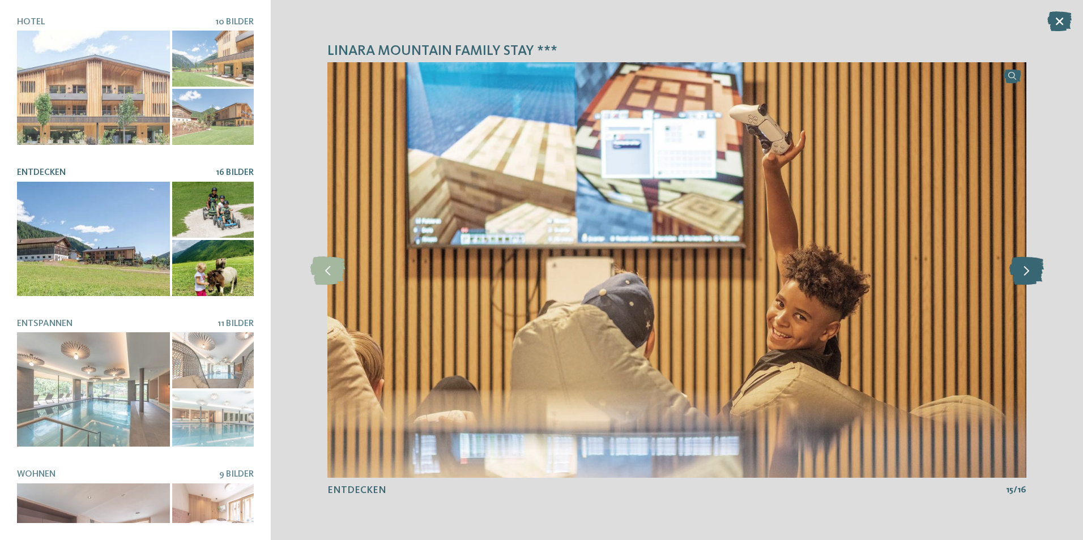
click at [1025, 270] on icon at bounding box center [1027, 270] width 35 height 28
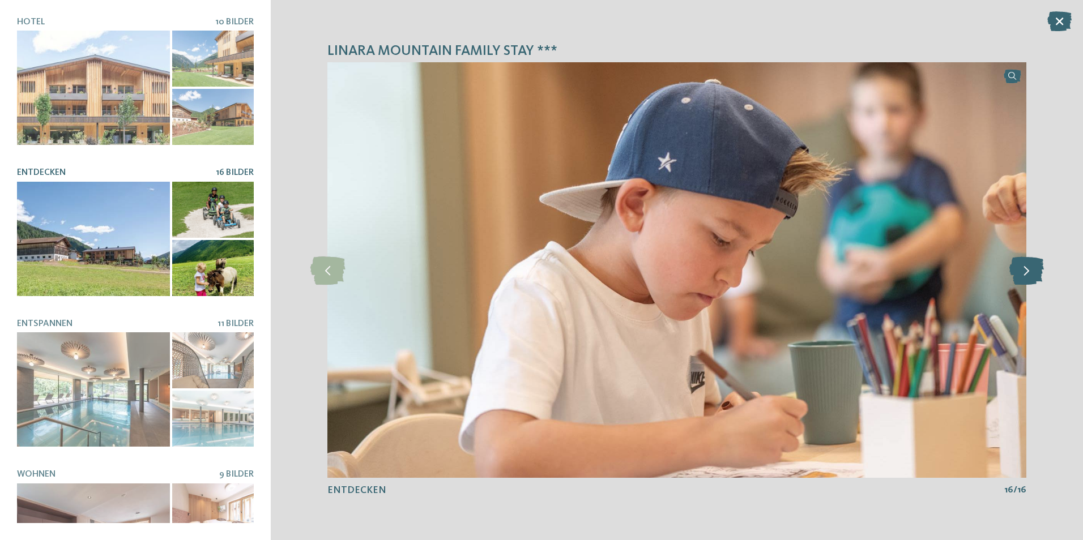
click at [1025, 270] on icon at bounding box center [1027, 270] width 35 height 28
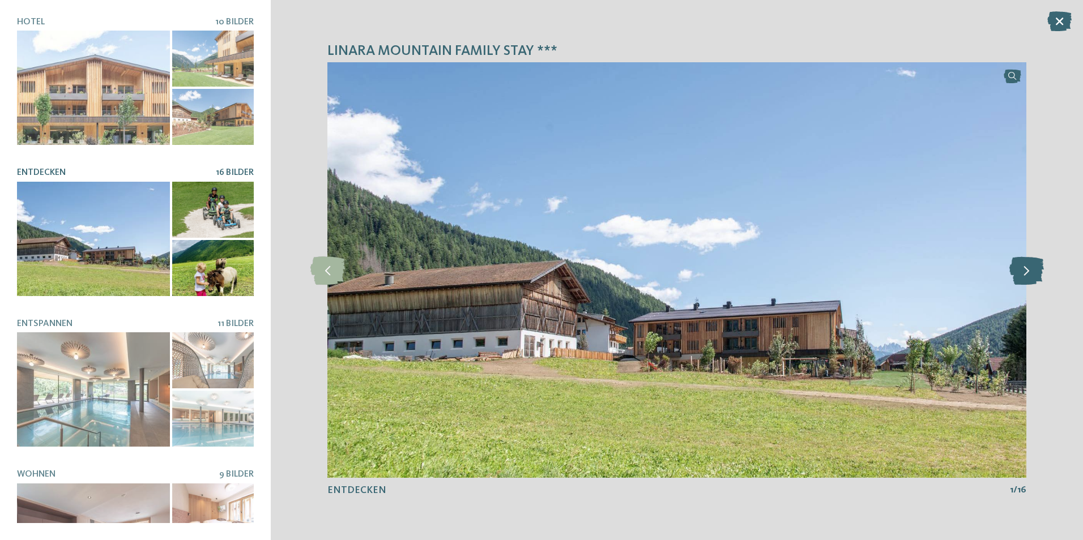
click at [1025, 270] on icon at bounding box center [1027, 270] width 35 height 28
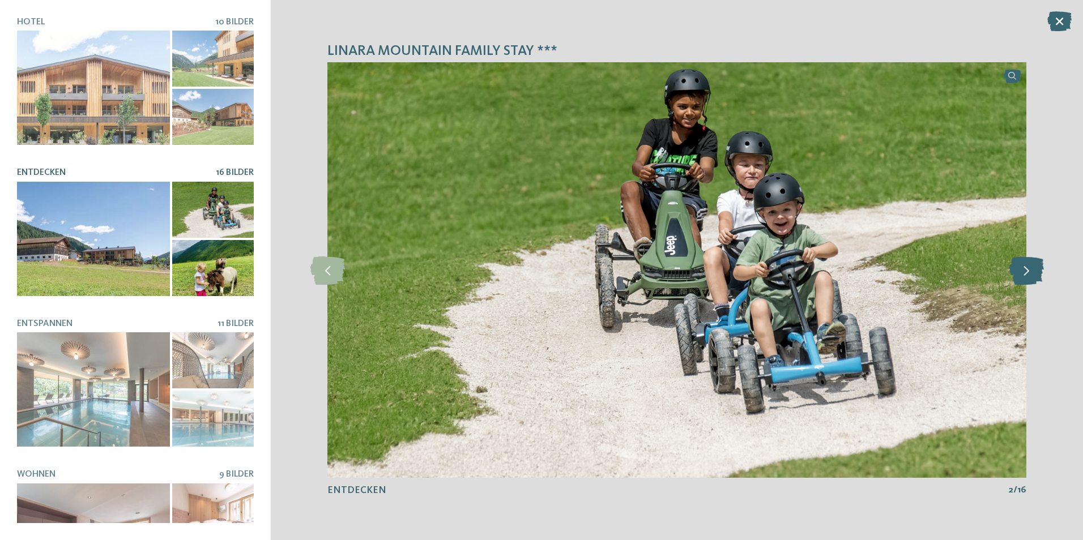
click at [1025, 270] on icon at bounding box center [1027, 270] width 35 height 28
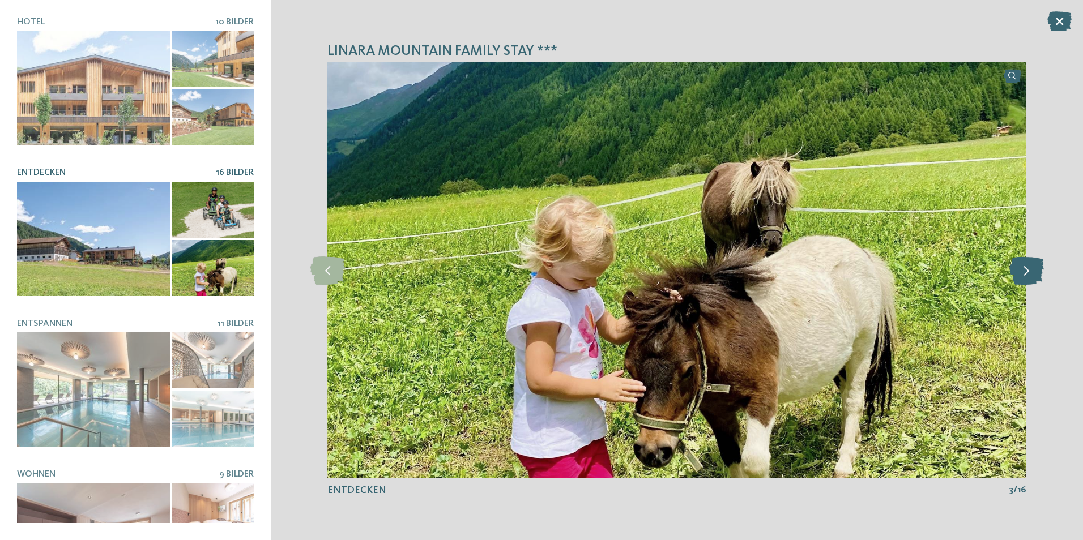
click at [1025, 270] on icon at bounding box center [1027, 270] width 35 height 28
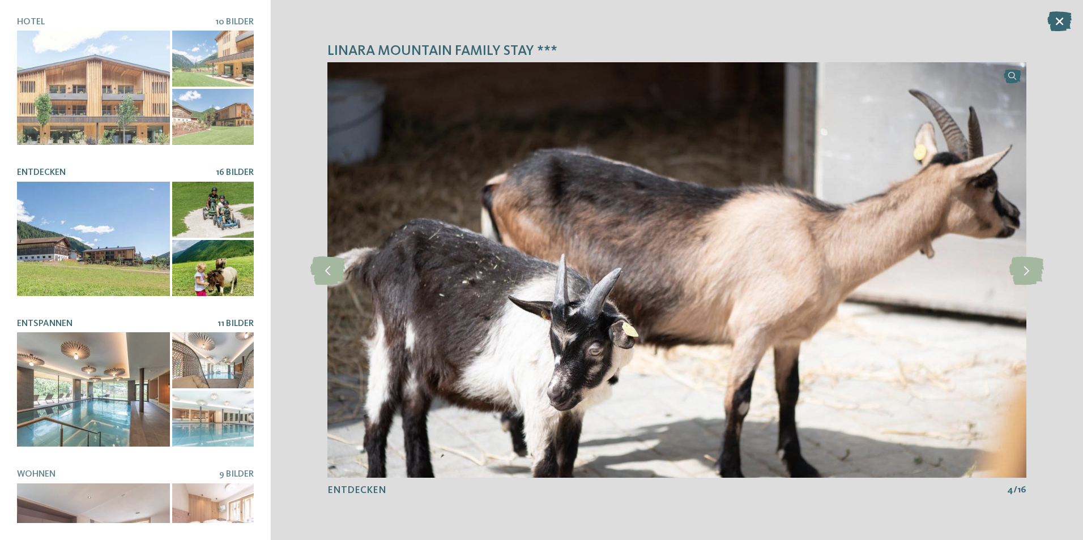
click at [233, 320] on span "11 Bilder" at bounding box center [236, 324] width 36 height 9
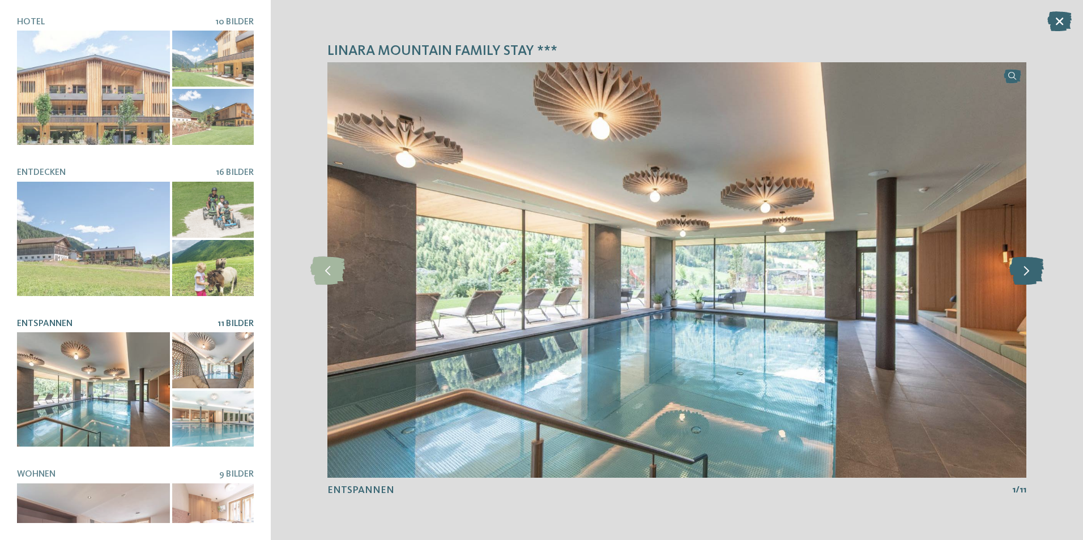
click at [1031, 266] on icon at bounding box center [1027, 270] width 35 height 28
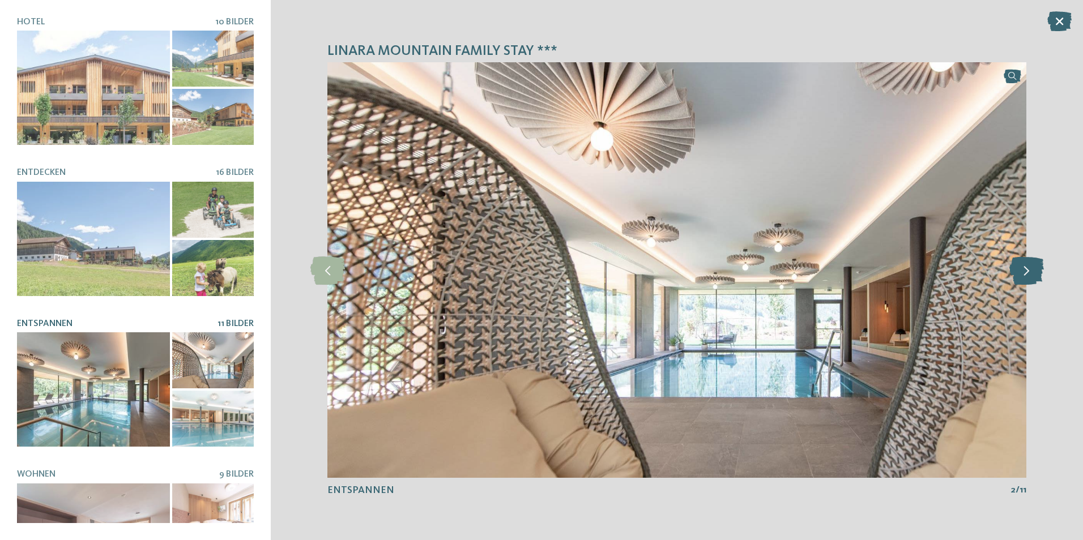
click at [1031, 266] on icon at bounding box center [1027, 270] width 35 height 28
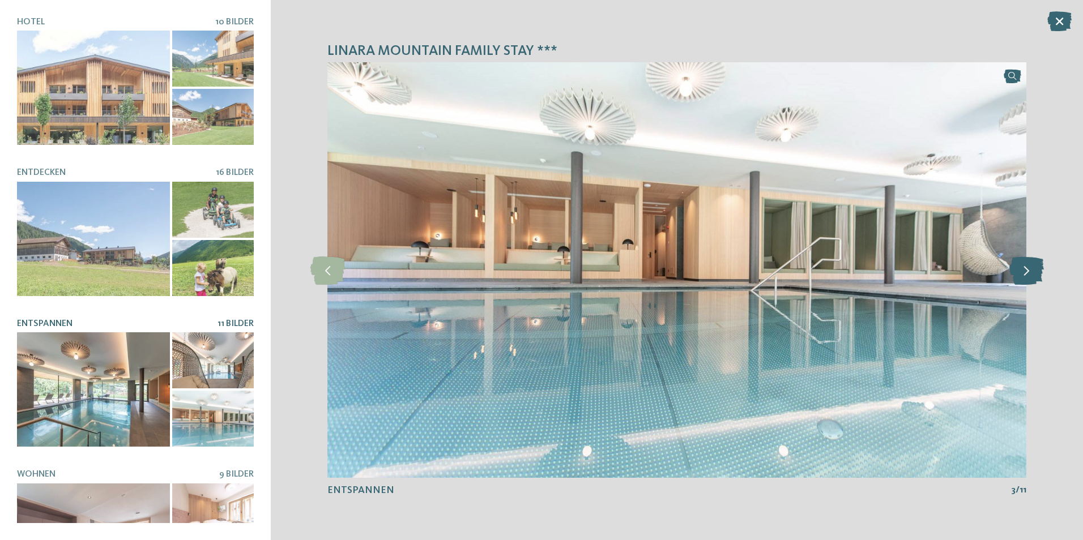
click at [1031, 266] on icon at bounding box center [1027, 270] width 35 height 28
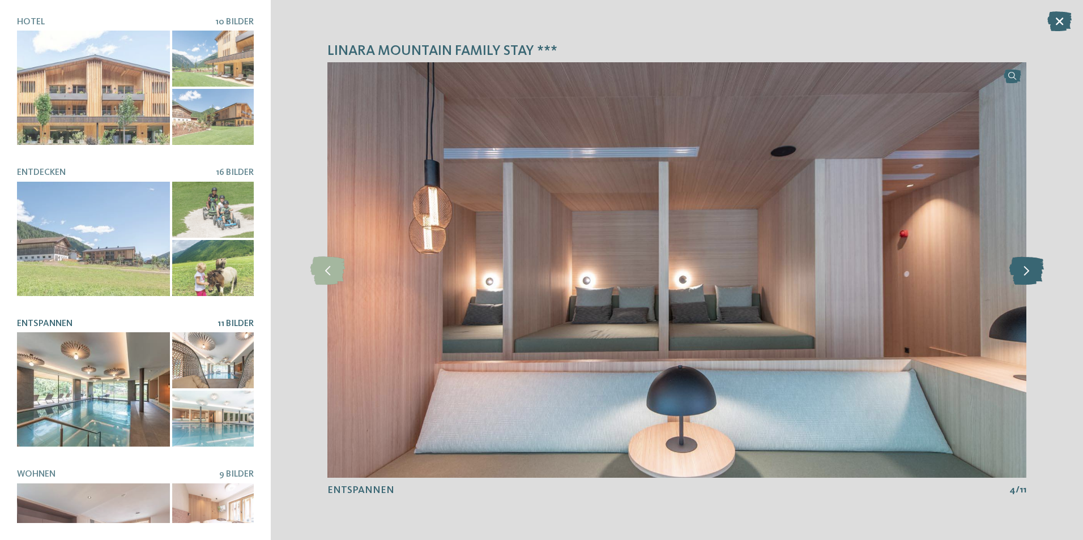
click at [1031, 266] on icon at bounding box center [1027, 270] width 35 height 28
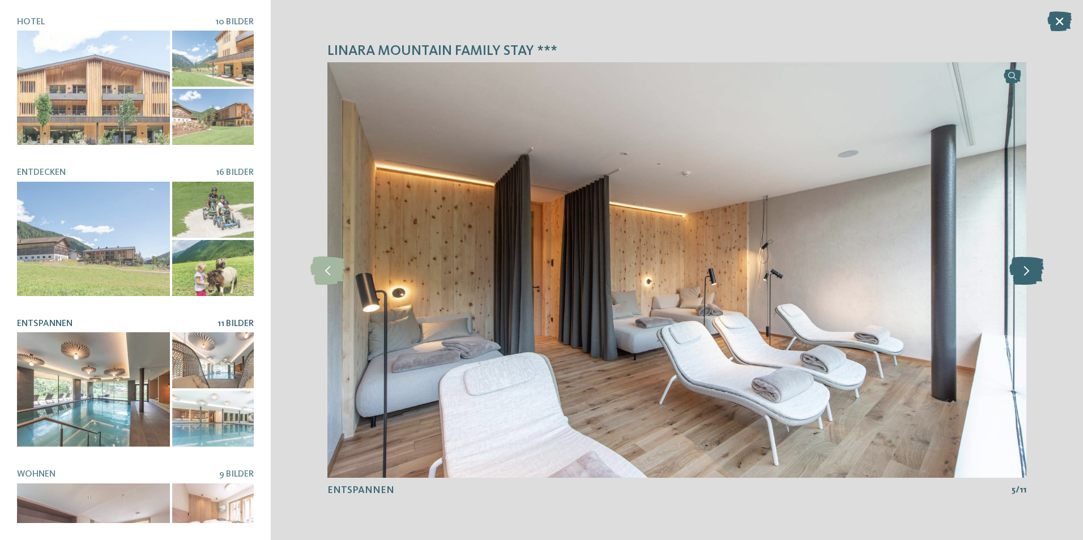
click at [1031, 266] on icon at bounding box center [1027, 270] width 35 height 28
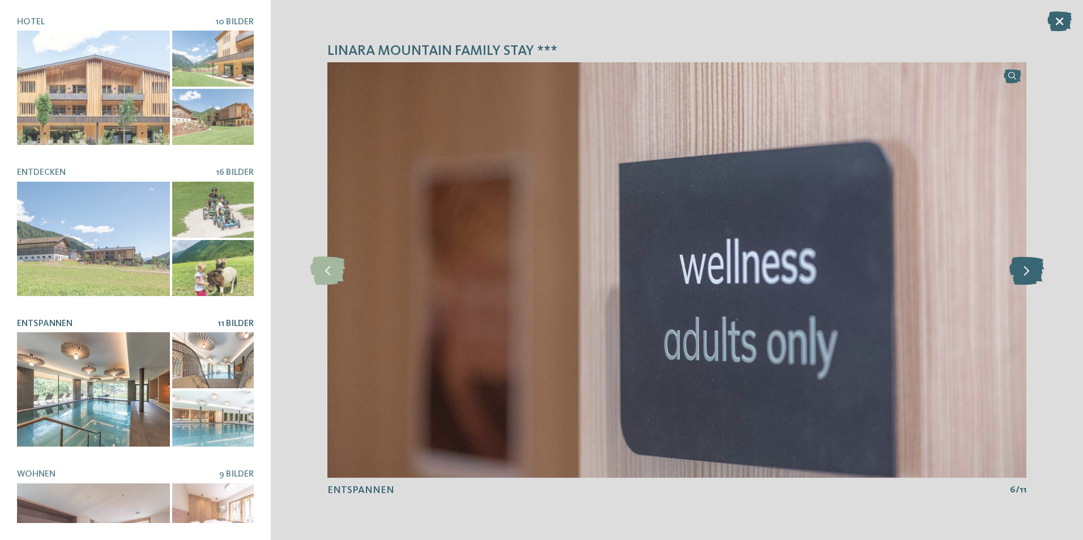
click at [1031, 266] on icon at bounding box center [1027, 270] width 35 height 28
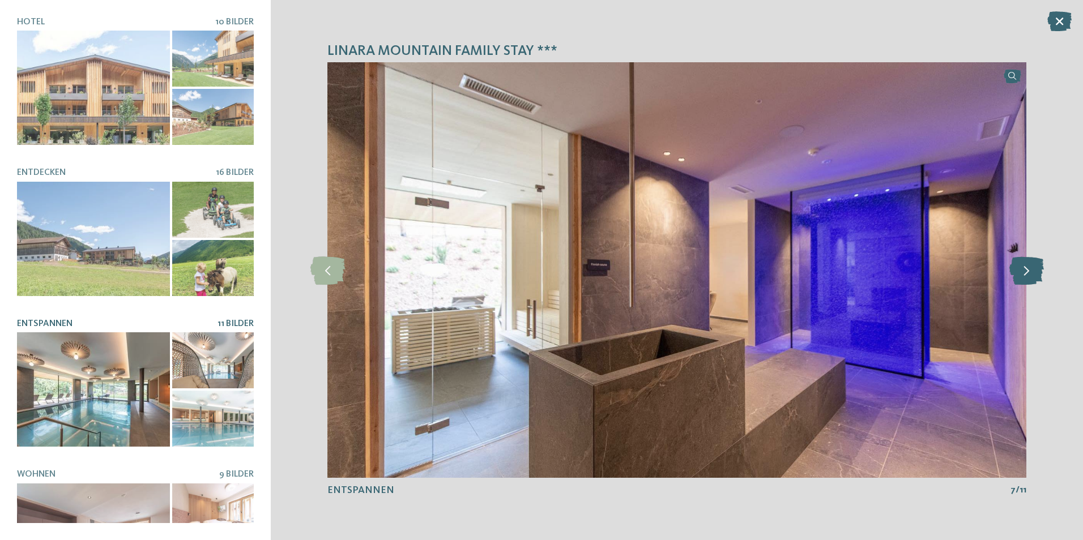
click at [1031, 266] on icon at bounding box center [1027, 270] width 35 height 28
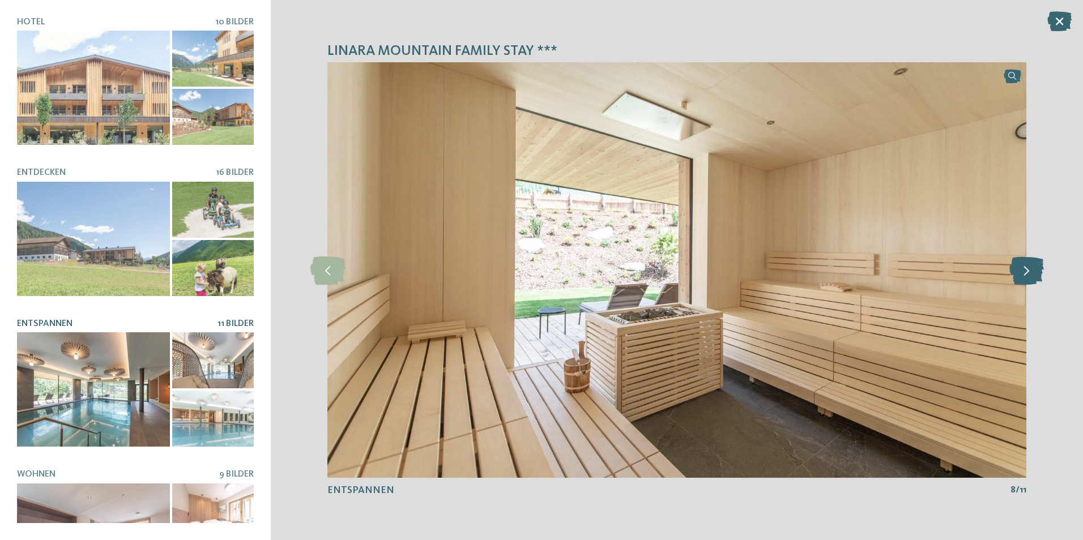
click at [1031, 266] on icon at bounding box center [1027, 270] width 35 height 28
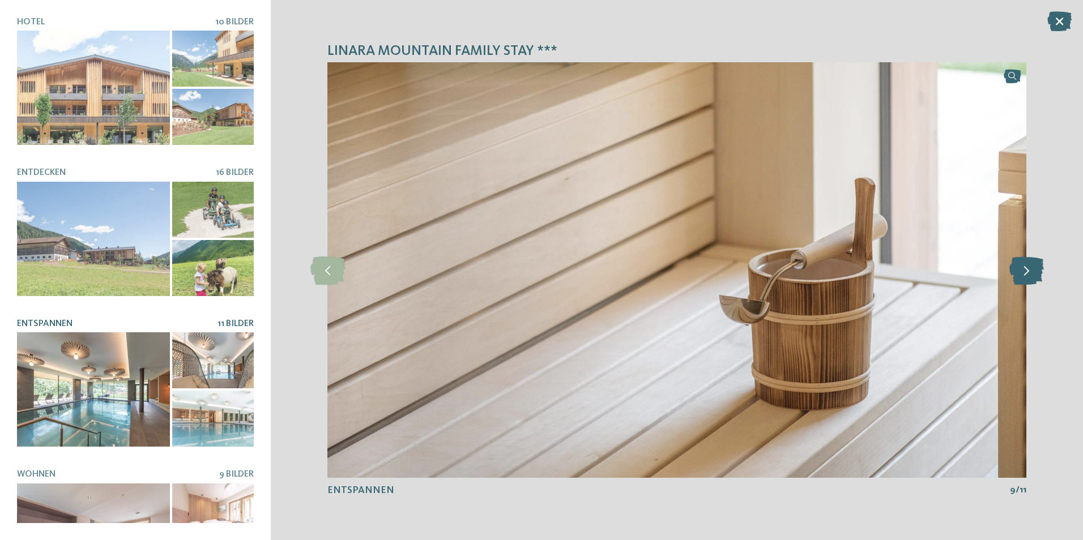
click at [1031, 266] on icon at bounding box center [1027, 270] width 35 height 28
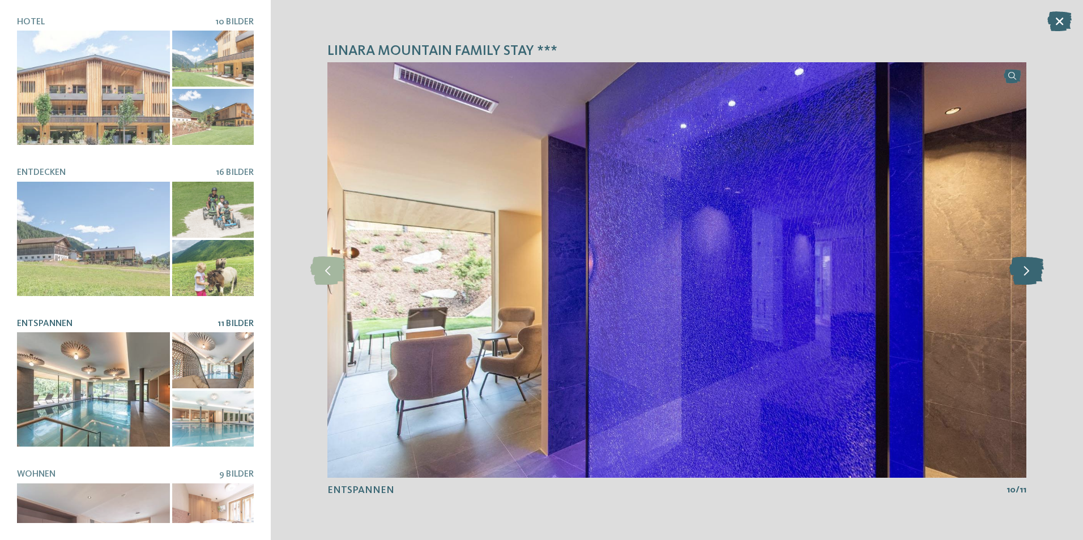
click at [1031, 266] on icon at bounding box center [1027, 270] width 35 height 28
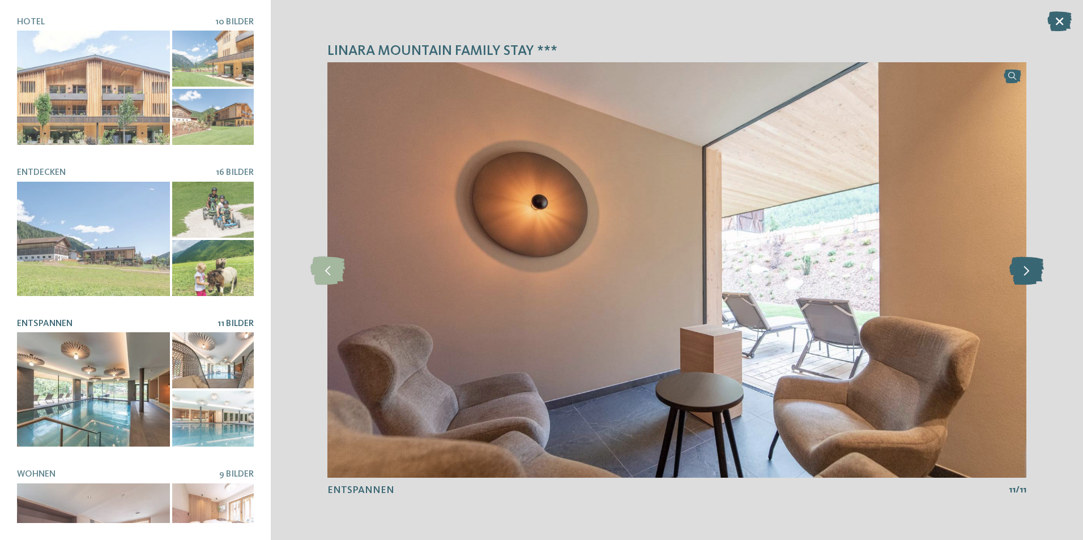
click at [1031, 266] on icon at bounding box center [1027, 270] width 35 height 28
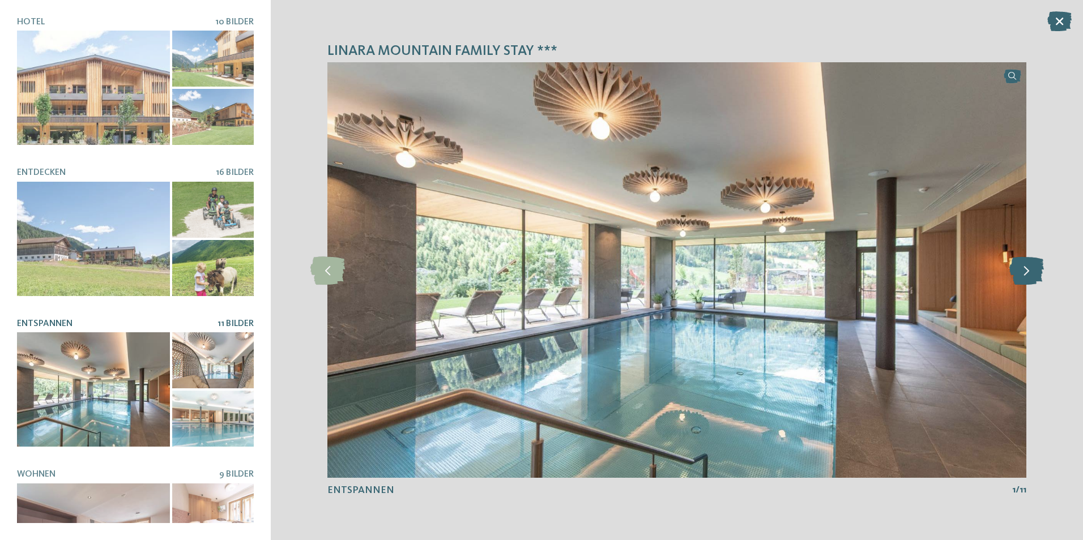
click at [1031, 266] on icon at bounding box center [1027, 270] width 35 height 28
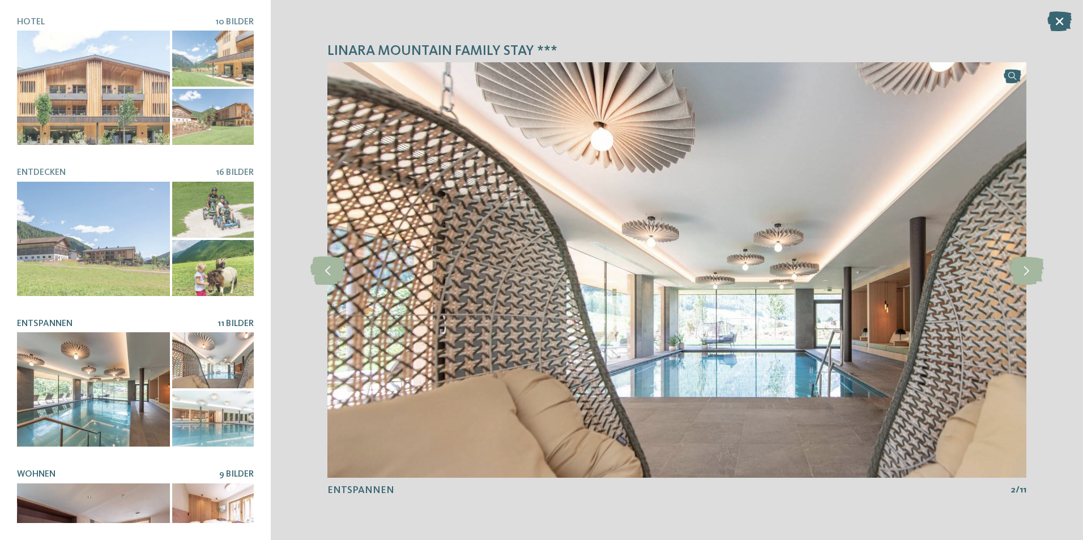
click at [227, 470] on span "9 Bilder" at bounding box center [236, 474] width 35 height 9
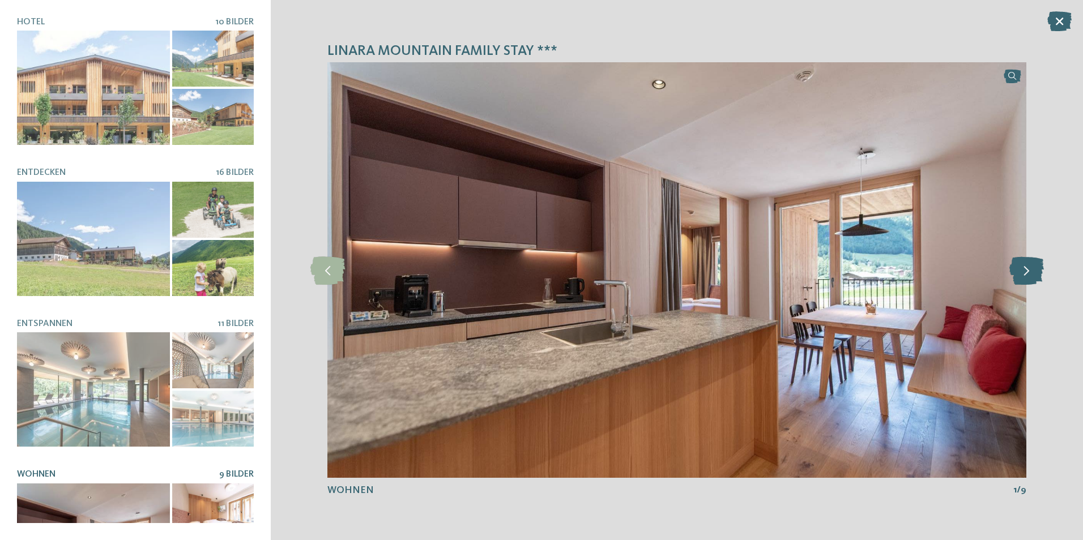
click at [1029, 269] on icon at bounding box center [1027, 270] width 35 height 28
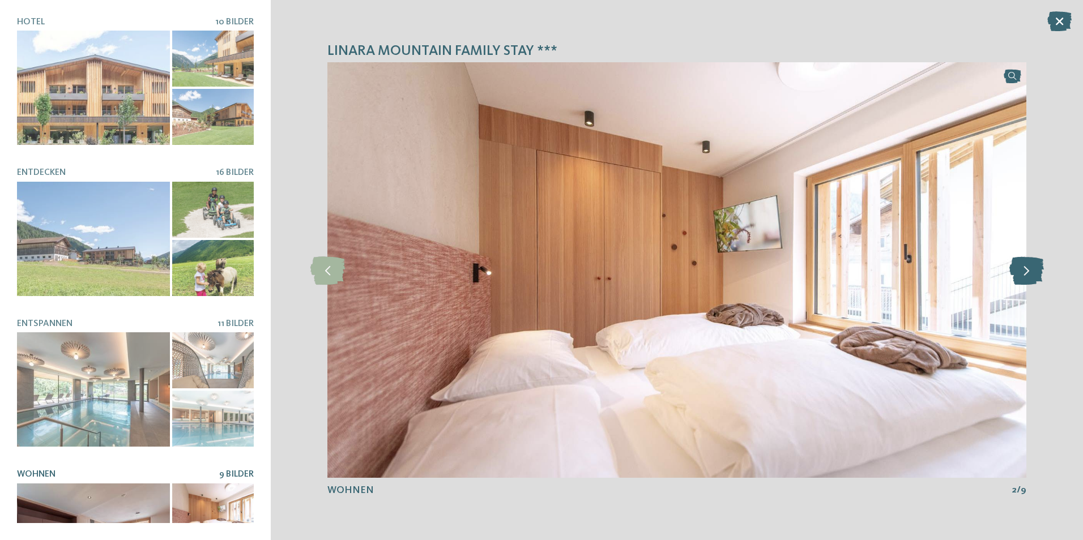
click at [1029, 269] on icon at bounding box center [1027, 270] width 35 height 28
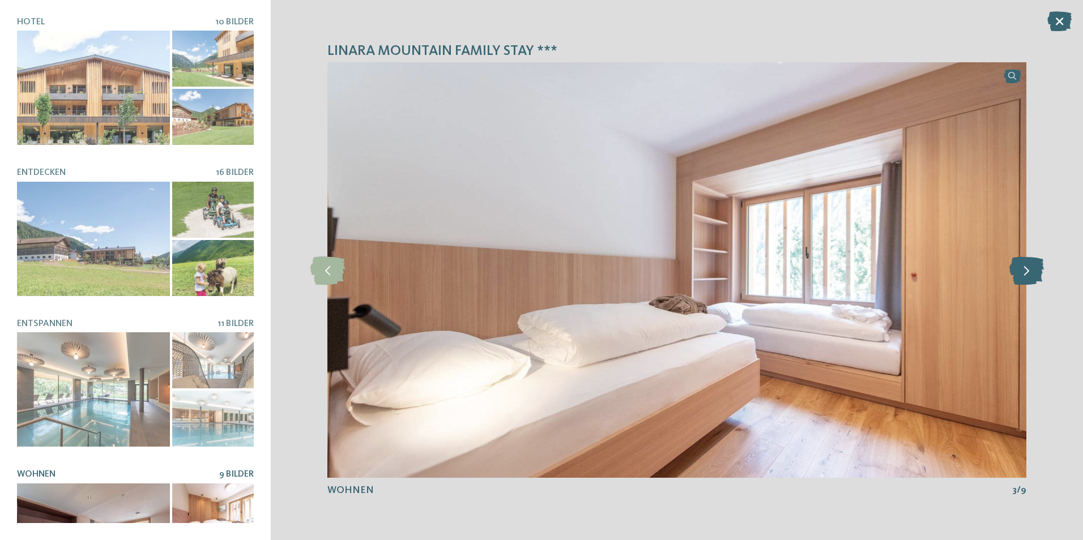
click at [1029, 269] on icon at bounding box center [1027, 270] width 35 height 28
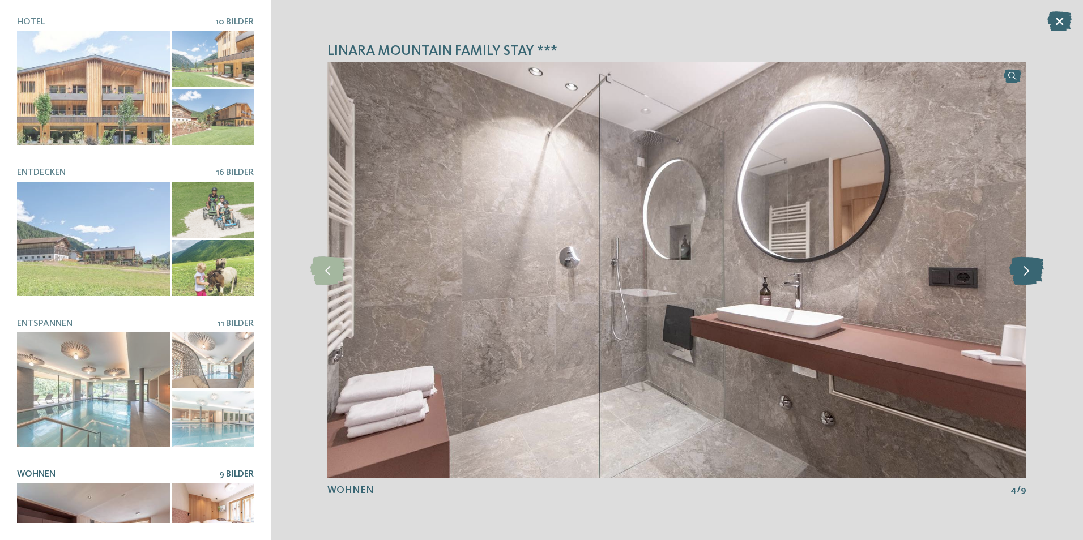
click at [1027, 270] on icon at bounding box center [1027, 270] width 35 height 28
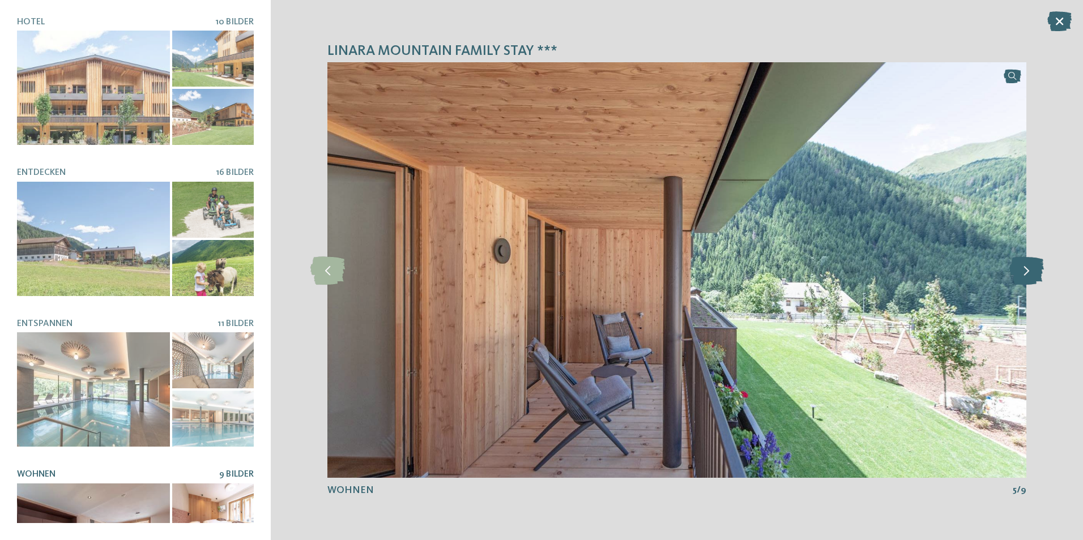
click at [1027, 270] on icon at bounding box center [1027, 270] width 35 height 28
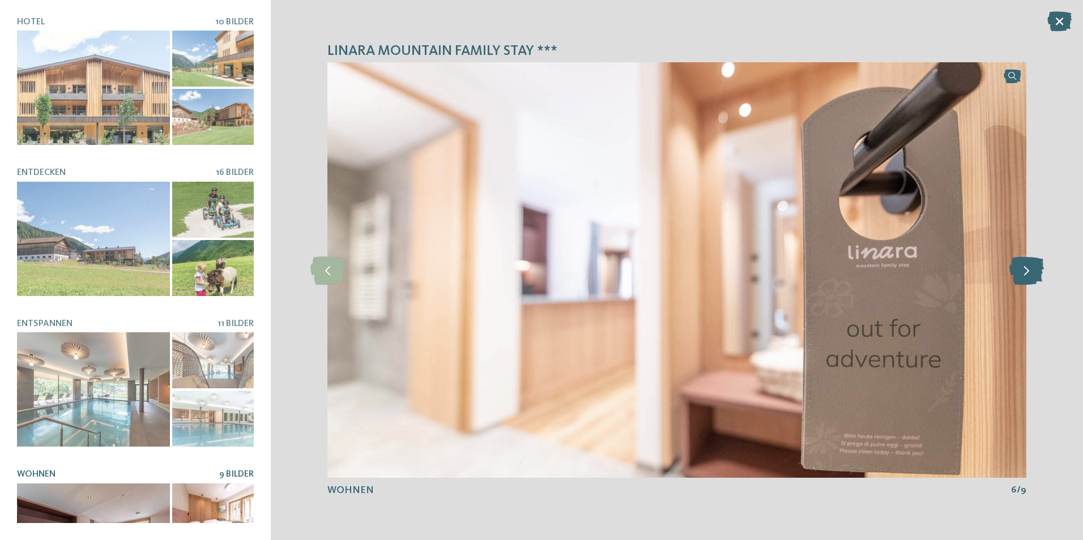
click at [1024, 274] on icon at bounding box center [1027, 270] width 35 height 28
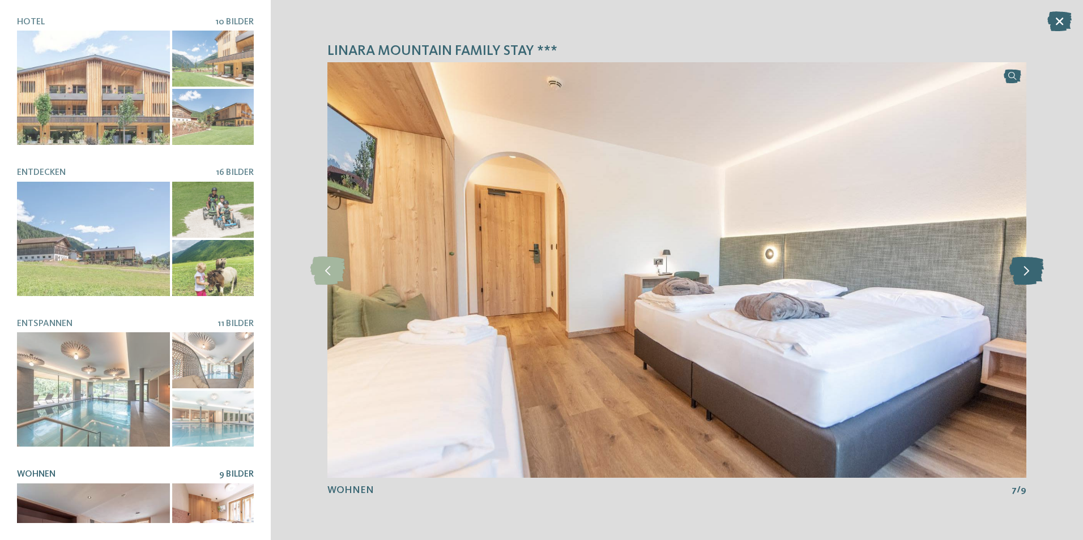
click at [1024, 274] on icon at bounding box center [1027, 270] width 35 height 28
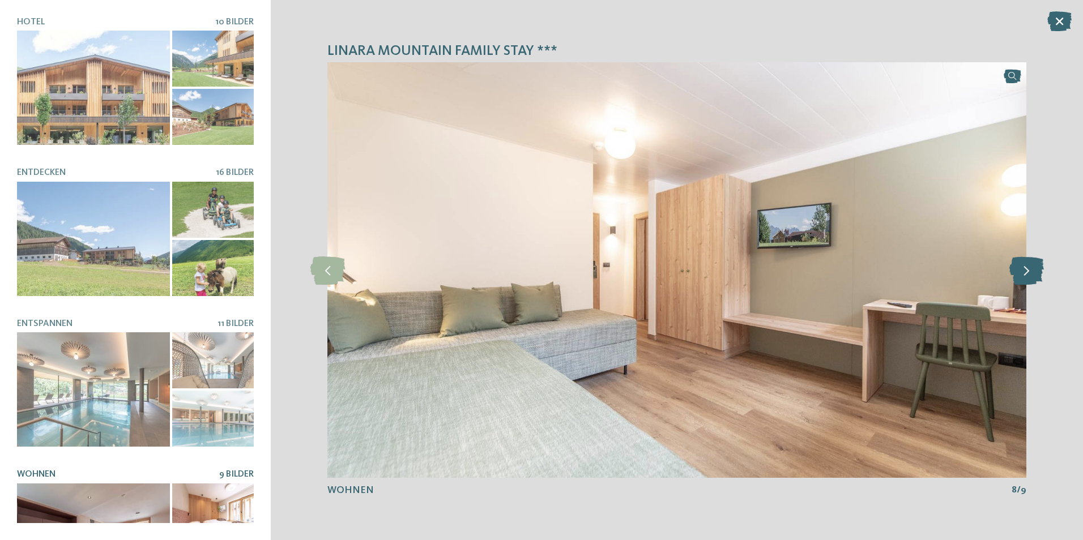
click at [1024, 274] on icon at bounding box center [1027, 270] width 35 height 28
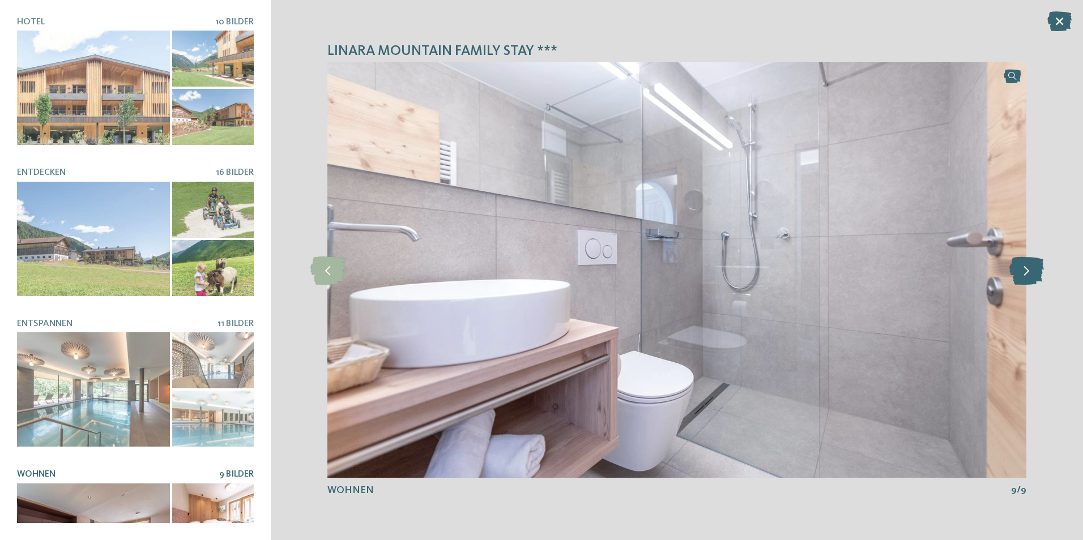
click at [1024, 274] on icon at bounding box center [1027, 270] width 35 height 28
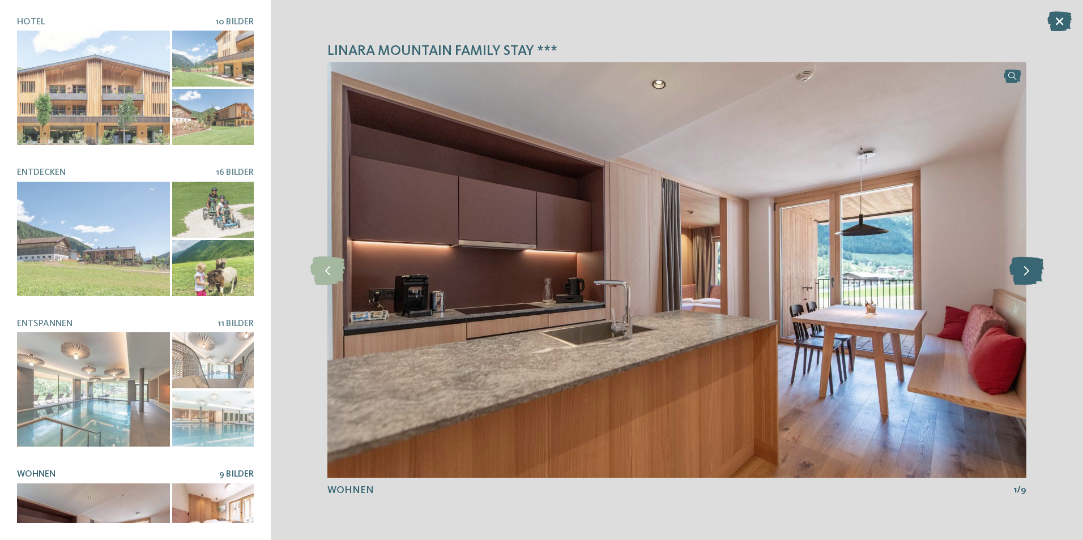
click at [1024, 274] on icon at bounding box center [1027, 270] width 35 height 28
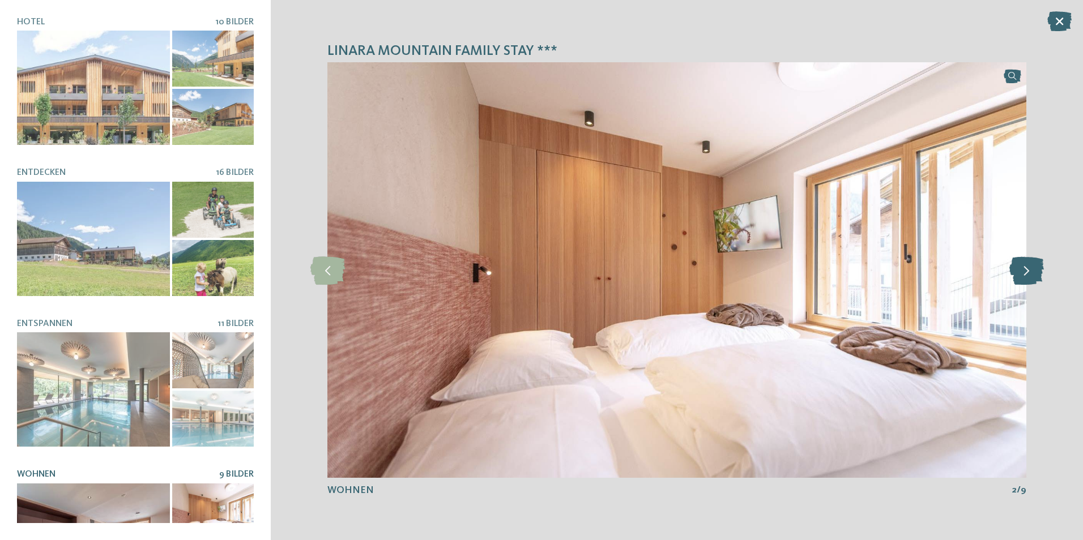
click at [1024, 274] on icon at bounding box center [1027, 270] width 35 height 28
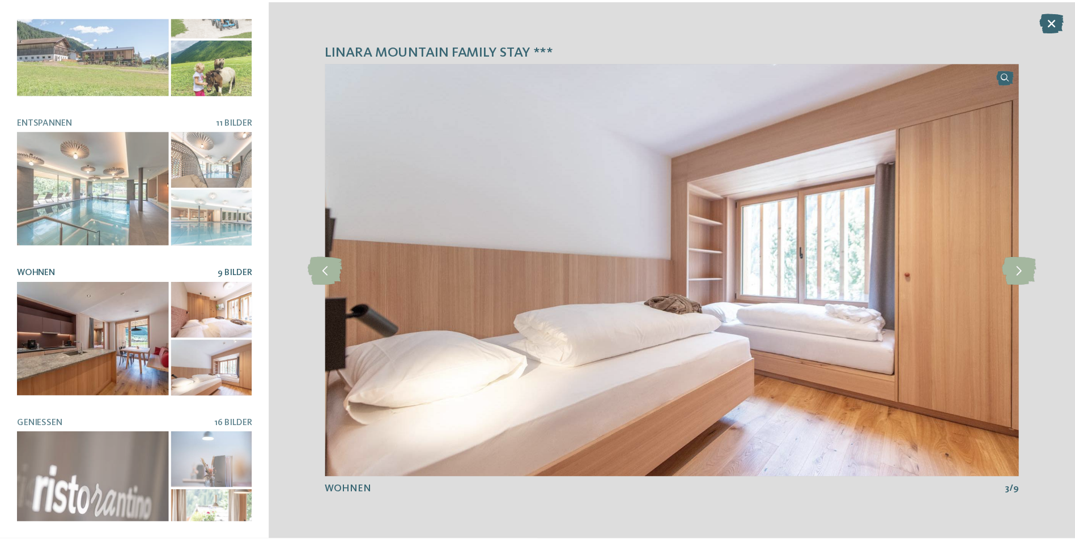
scroll to position [212, 0]
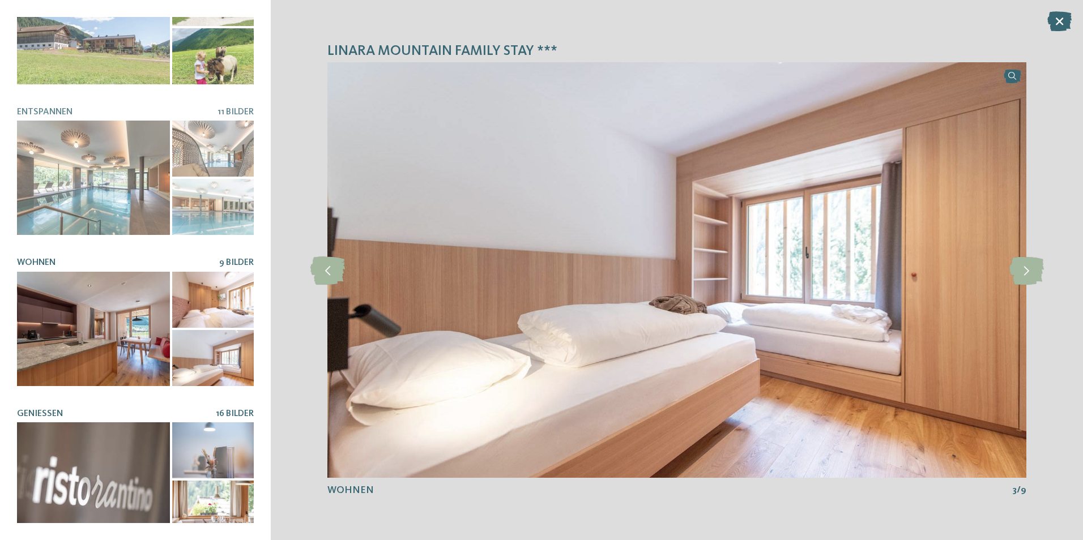
click at [233, 410] on span "16 Bilder" at bounding box center [235, 414] width 38 height 9
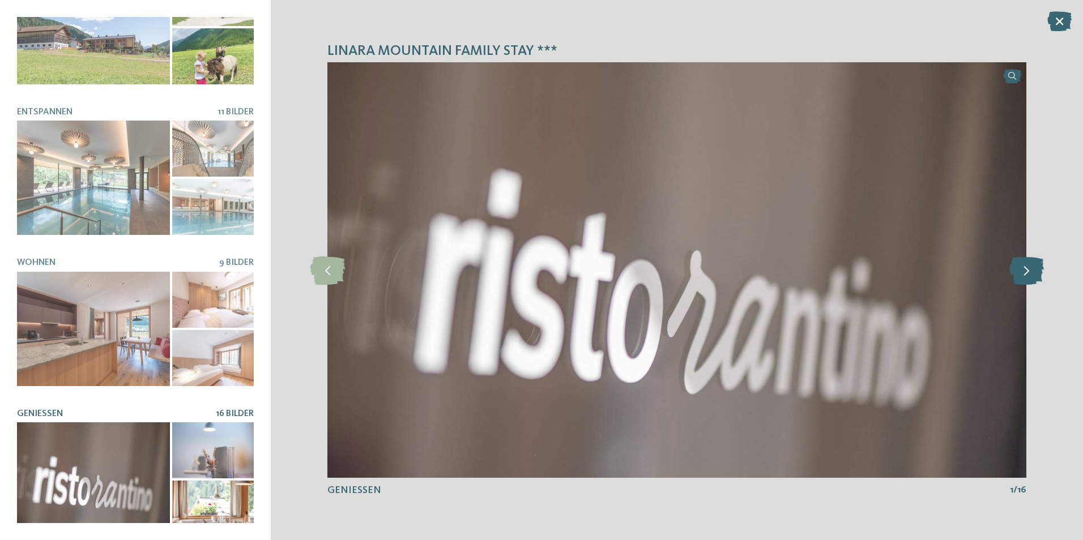
click at [1024, 272] on icon at bounding box center [1027, 270] width 35 height 28
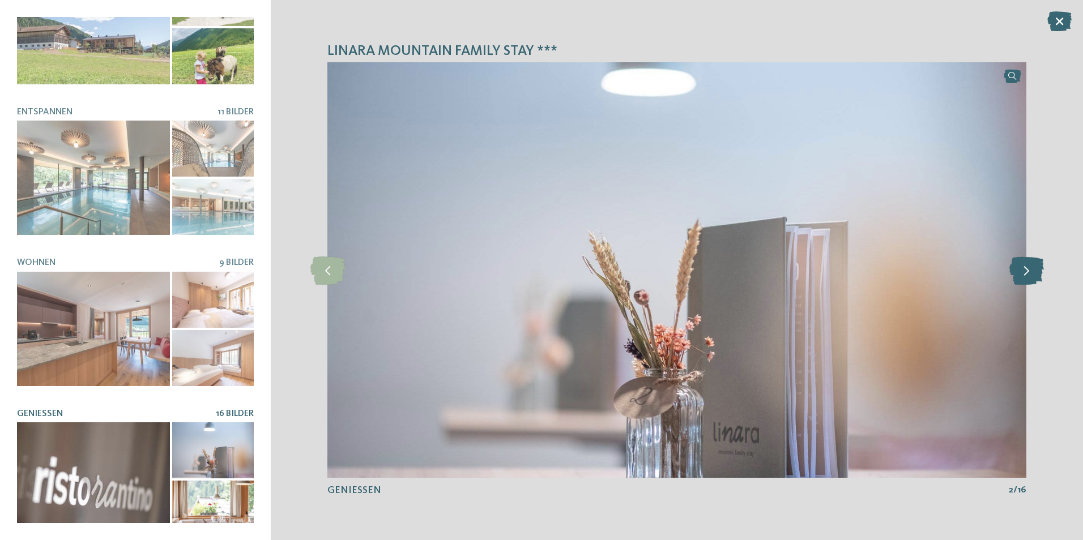
click at [1022, 272] on icon at bounding box center [1027, 270] width 35 height 28
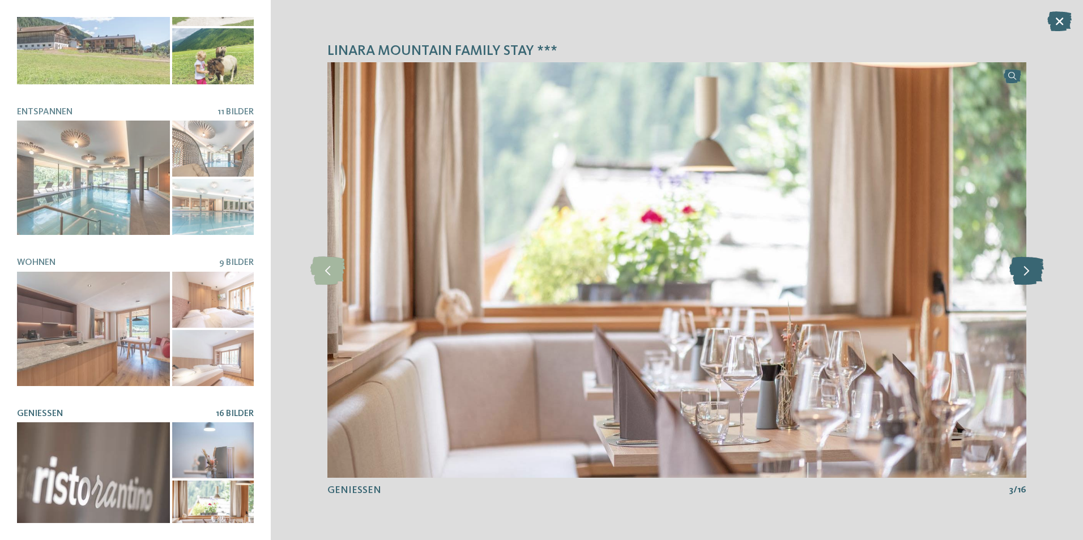
click at [1022, 272] on icon at bounding box center [1027, 270] width 35 height 28
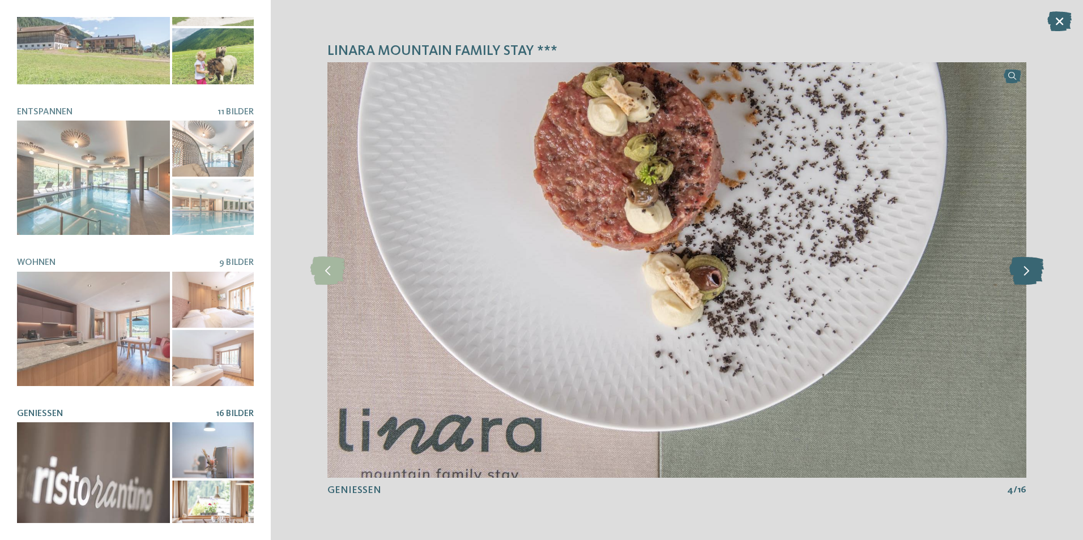
click at [1022, 272] on icon at bounding box center [1027, 270] width 35 height 28
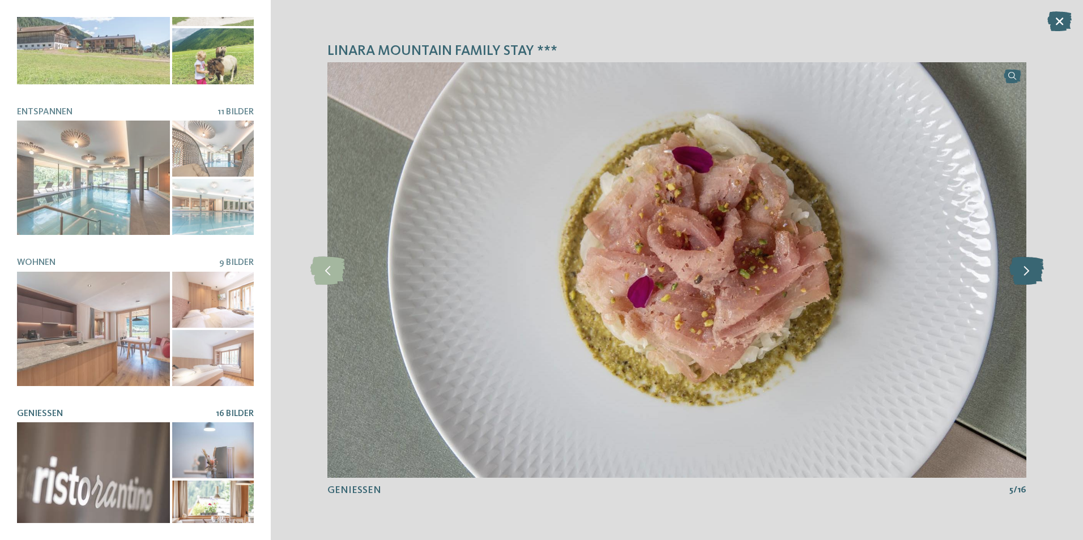
click at [1022, 272] on icon at bounding box center [1027, 270] width 35 height 28
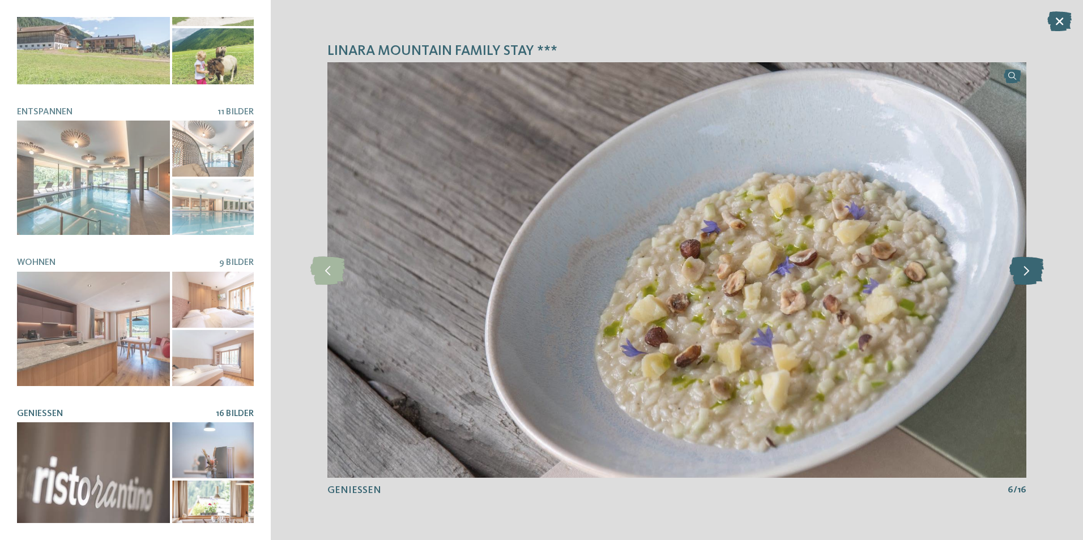
click at [1022, 272] on icon at bounding box center [1027, 270] width 35 height 28
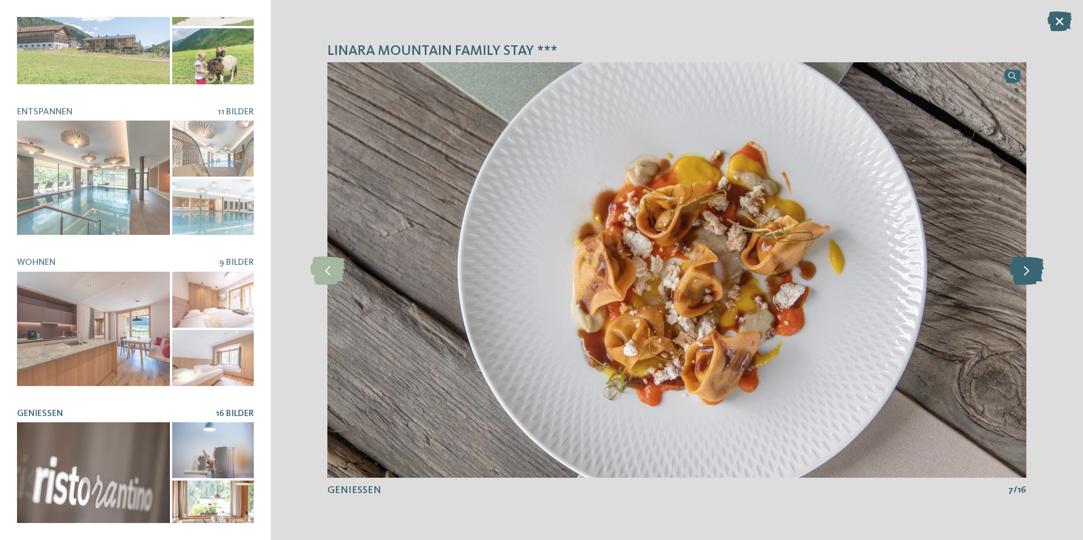
click at [1020, 275] on icon at bounding box center [1027, 270] width 35 height 28
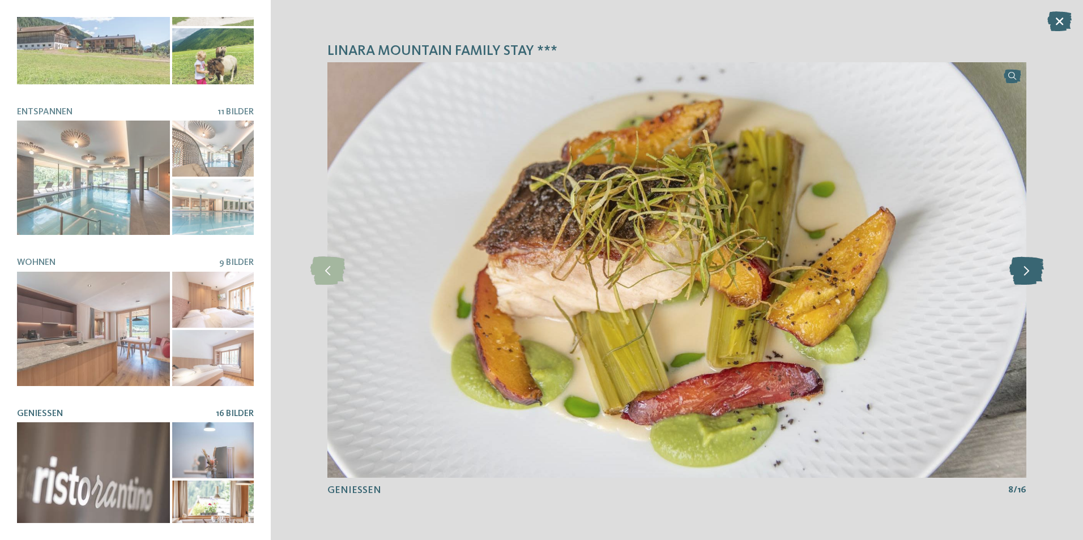
click at [1020, 275] on icon at bounding box center [1027, 270] width 35 height 28
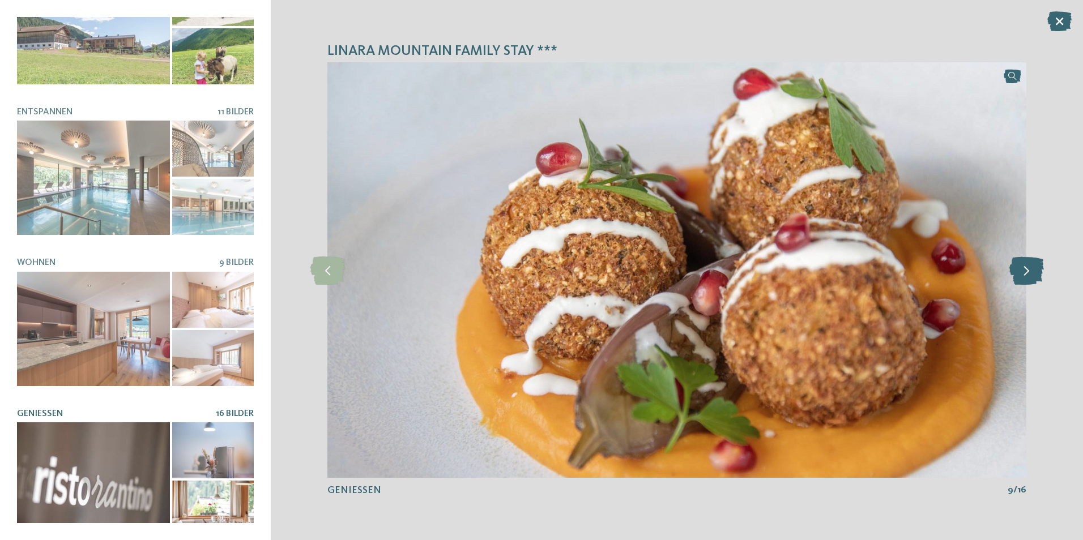
click at [1021, 274] on icon at bounding box center [1027, 270] width 35 height 28
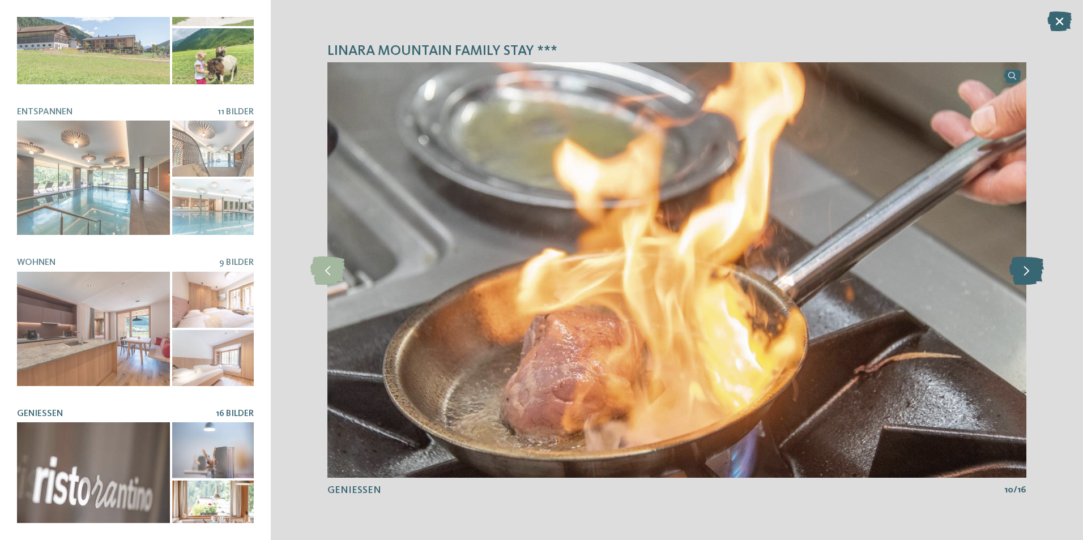
click at [1021, 274] on icon at bounding box center [1027, 270] width 35 height 28
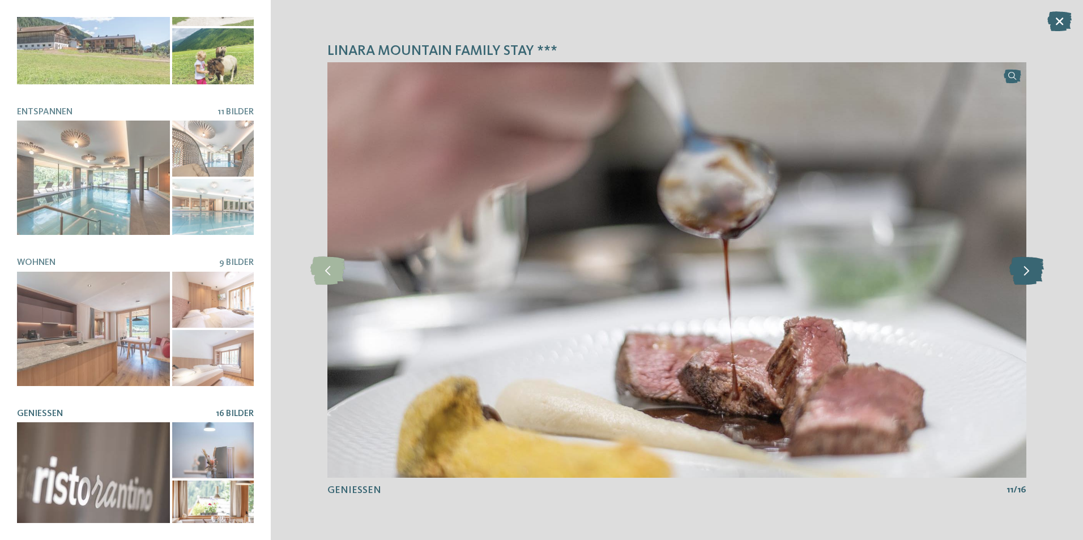
click at [1021, 274] on icon at bounding box center [1027, 270] width 35 height 28
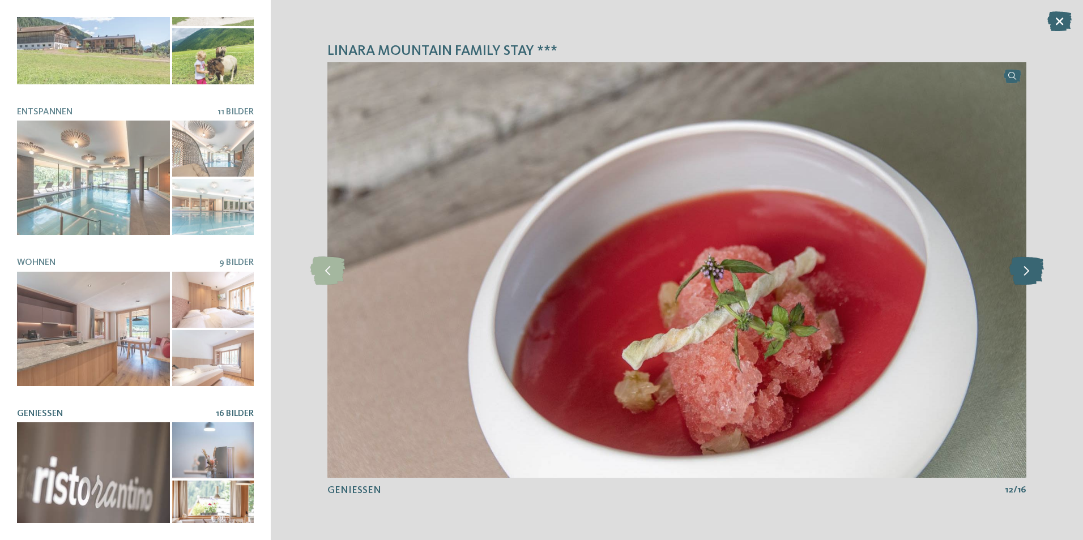
click at [1021, 274] on icon at bounding box center [1027, 270] width 35 height 28
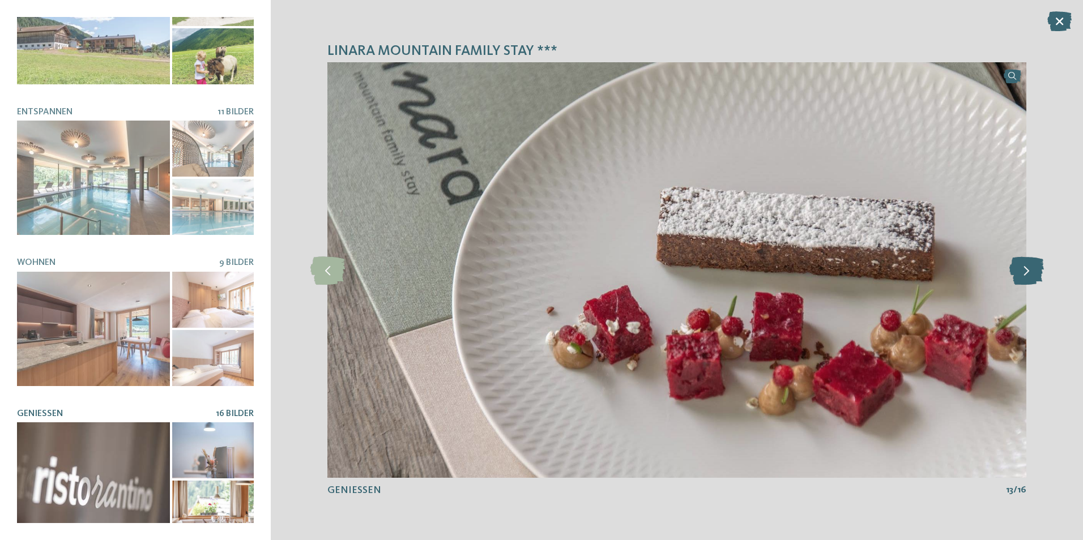
click at [1021, 274] on icon at bounding box center [1027, 270] width 35 height 28
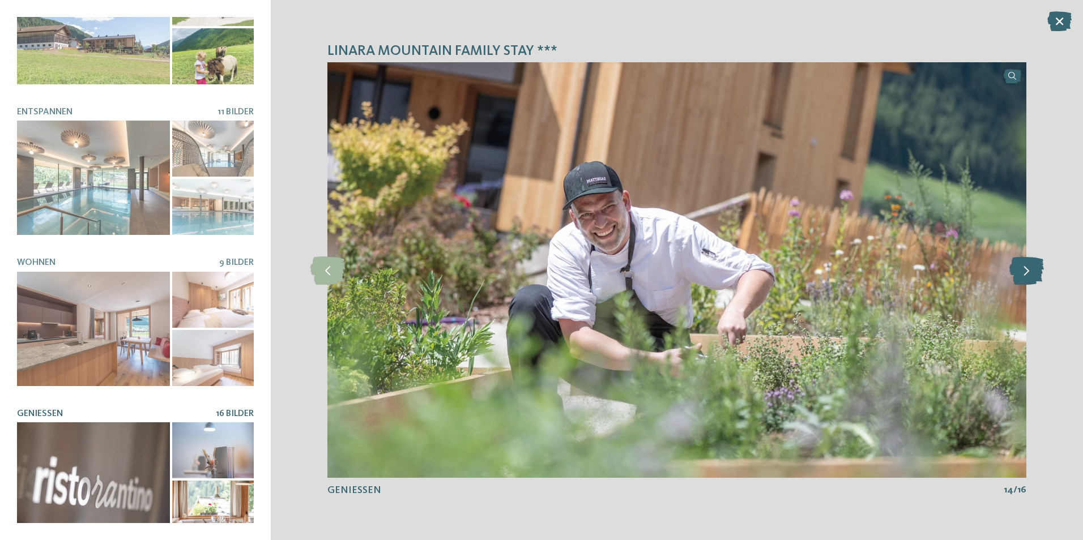
click at [1021, 274] on icon at bounding box center [1027, 270] width 35 height 28
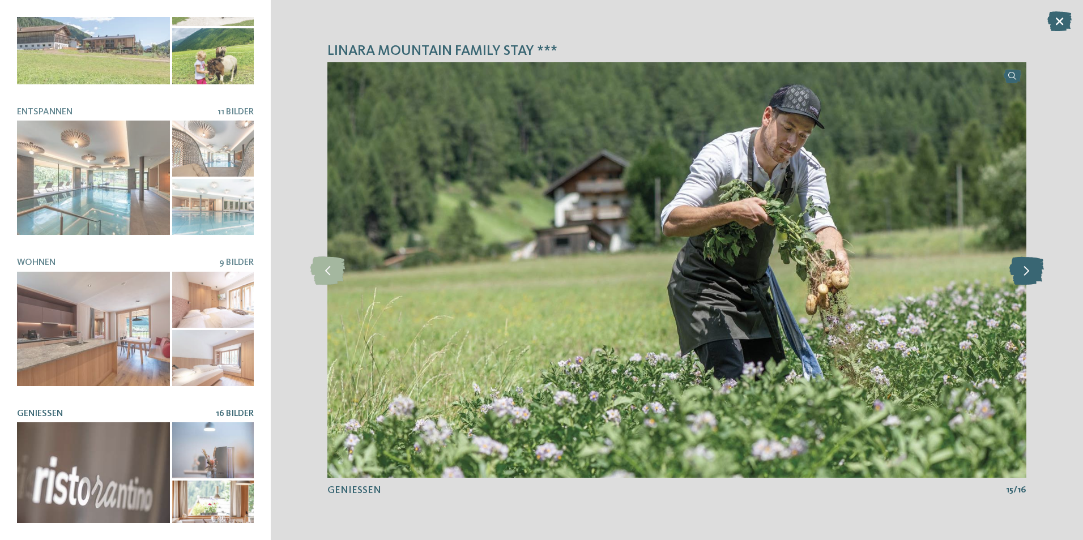
click at [1021, 274] on icon at bounding box center [1027, 270] width 35 height 28
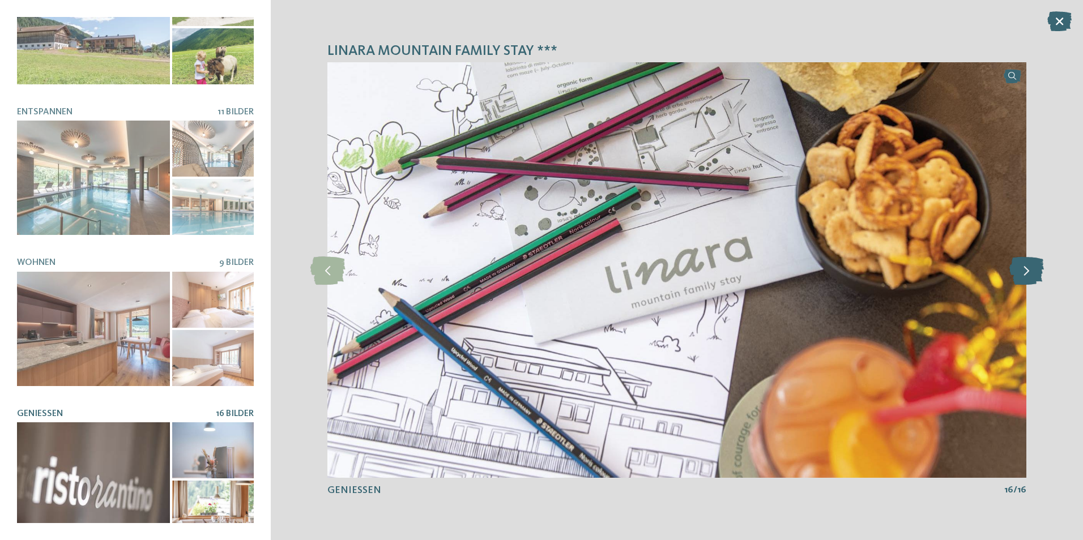
click at [1021, 274] on icon at bounding box center [1027, 270] width 35 height 28
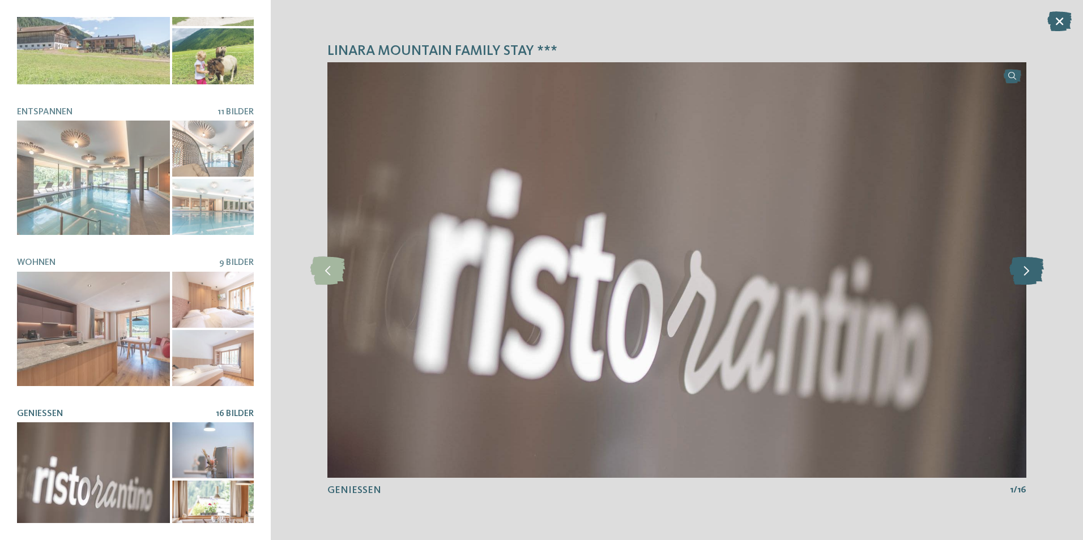
click at [1021, 274] on icon at bounding box center [1027, 270] width 35 height 28
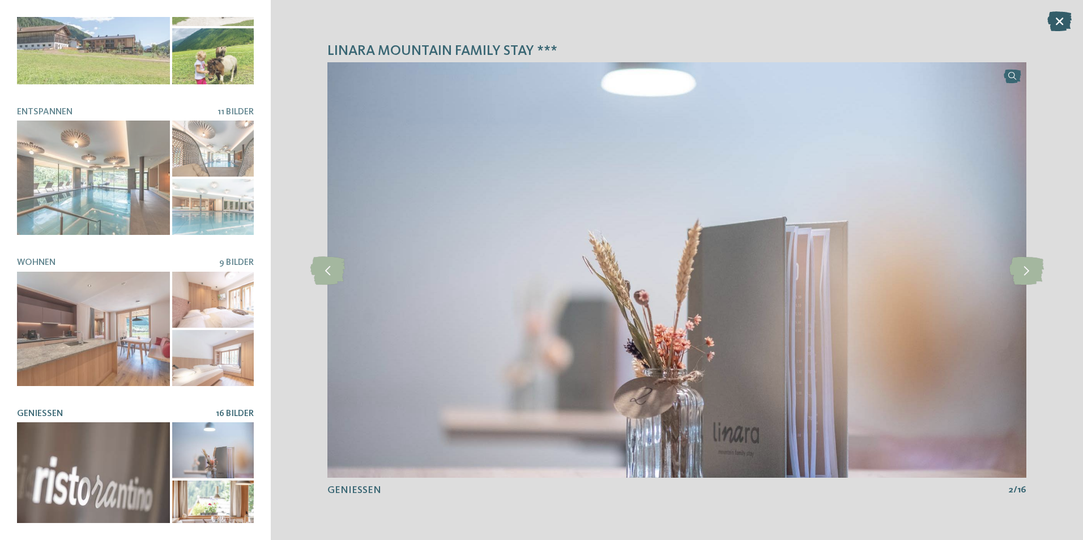
click at [1059, 19] on icon at bounding box center [1060, 21] width 24 height 20
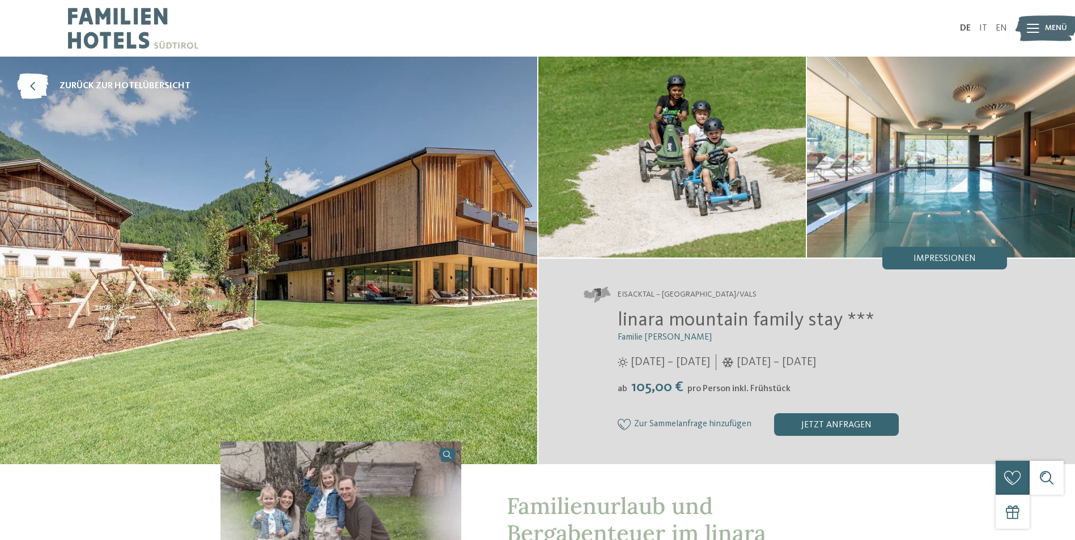
click at [448, 457] on link at bounding box center [340, 532] width 241 height 181
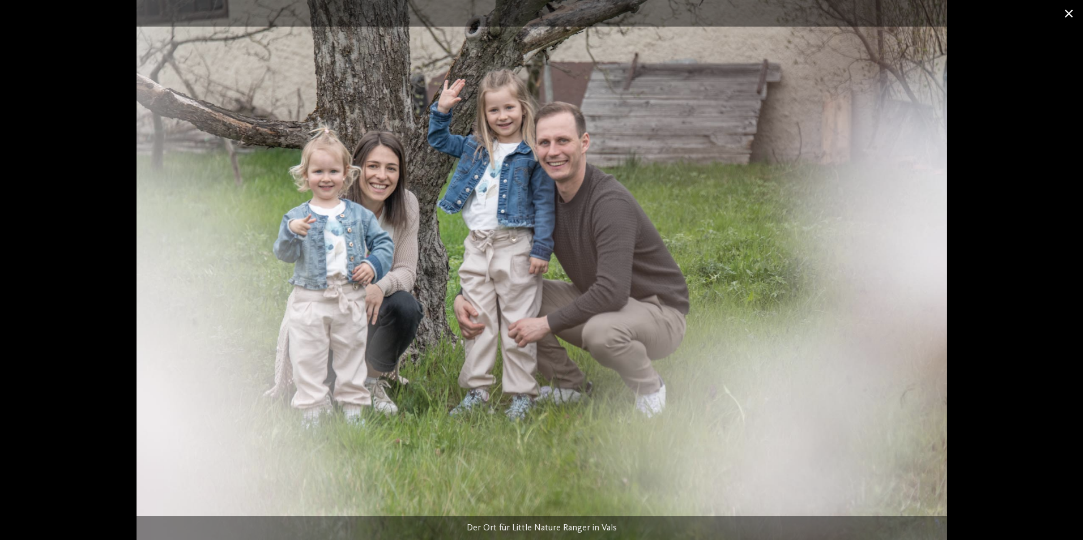
click at [1070, 13] on span at bounding box center [1069, 13] width 28 height 27
